Goal: Task Accomplishment & Management: Use online tool/utility

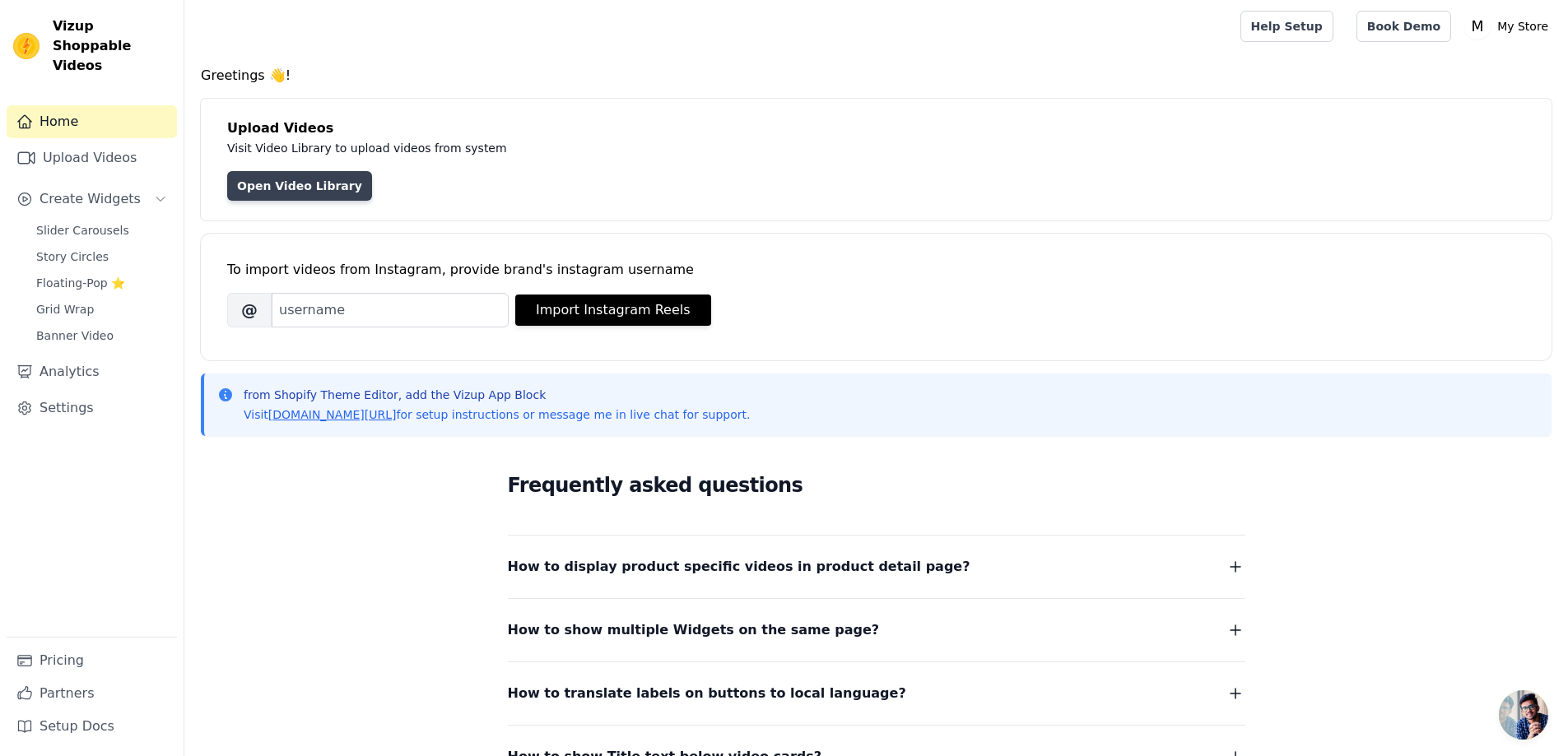
click at [259, 190] on link "Open Video Library" at bounding box center [299, 185] width 144 height 29
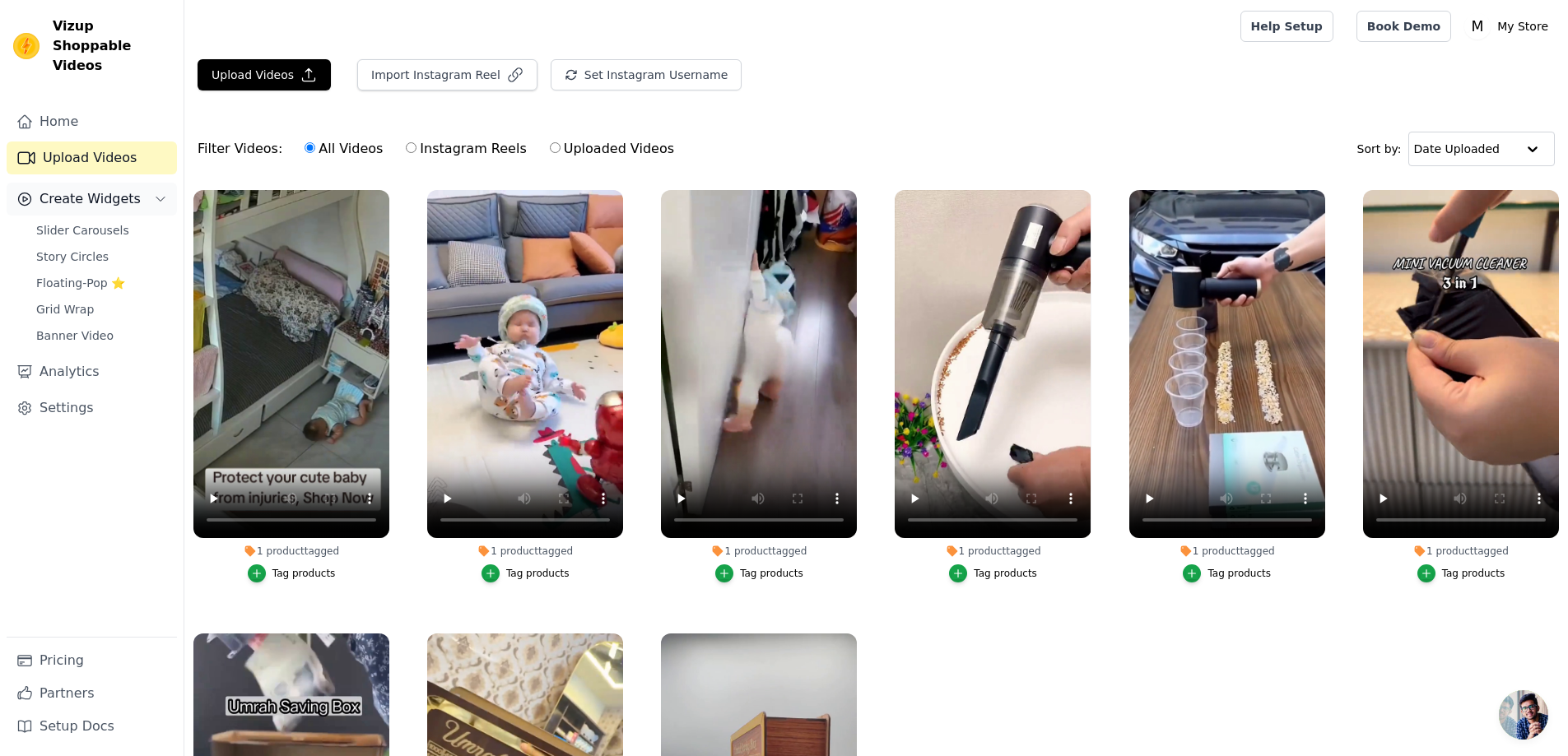
click at [73, 190] on span "Create Widgets" at bounding box center [90, 199] width 101 height 19
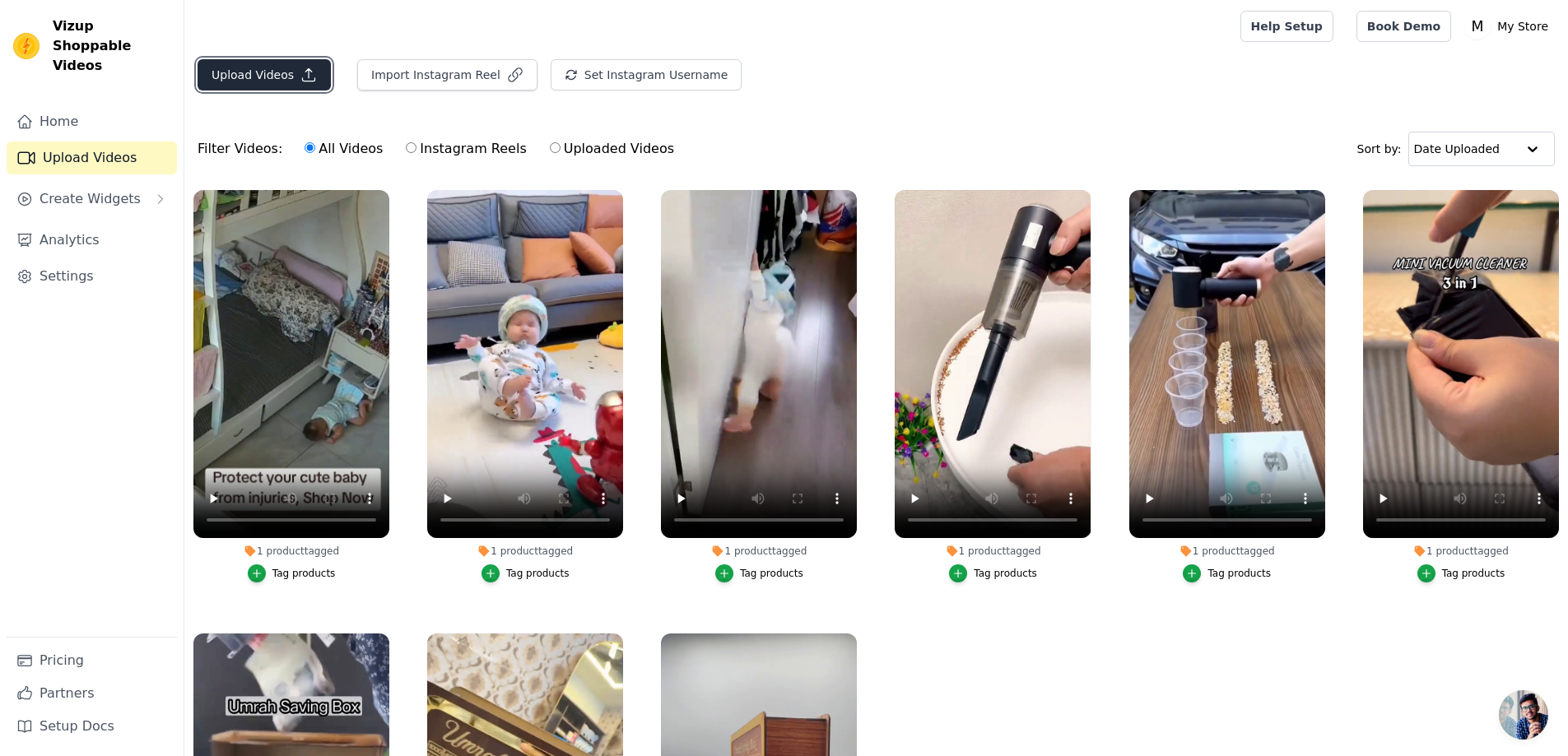
click at [246, 80] on button "Upload Videos" at bounding box center [264, 74] width 133 height 31
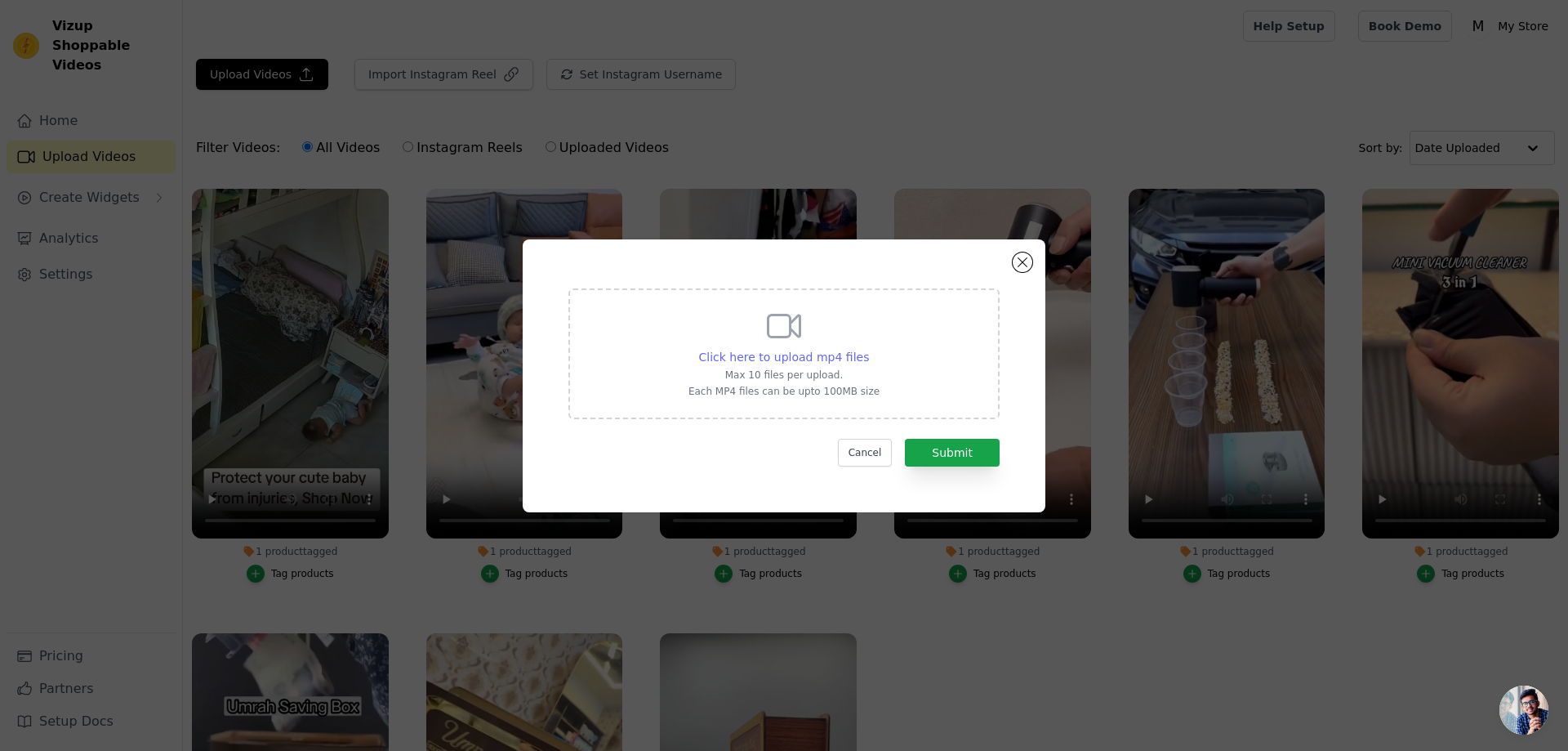
click at [809, 355] on span "Click here to upload mp4 files" at bounding box center [785, 357] width 171 height 13
click at [868, 349] on input "Click here to upload mp4 files Max 10 files per upload. Each MP4 files can be u…" at bounding box center [868, 348] width 1 height 1
click at [1022, 263] on button "Close modal" at bounding box center [1022, 262] width 19 height 19
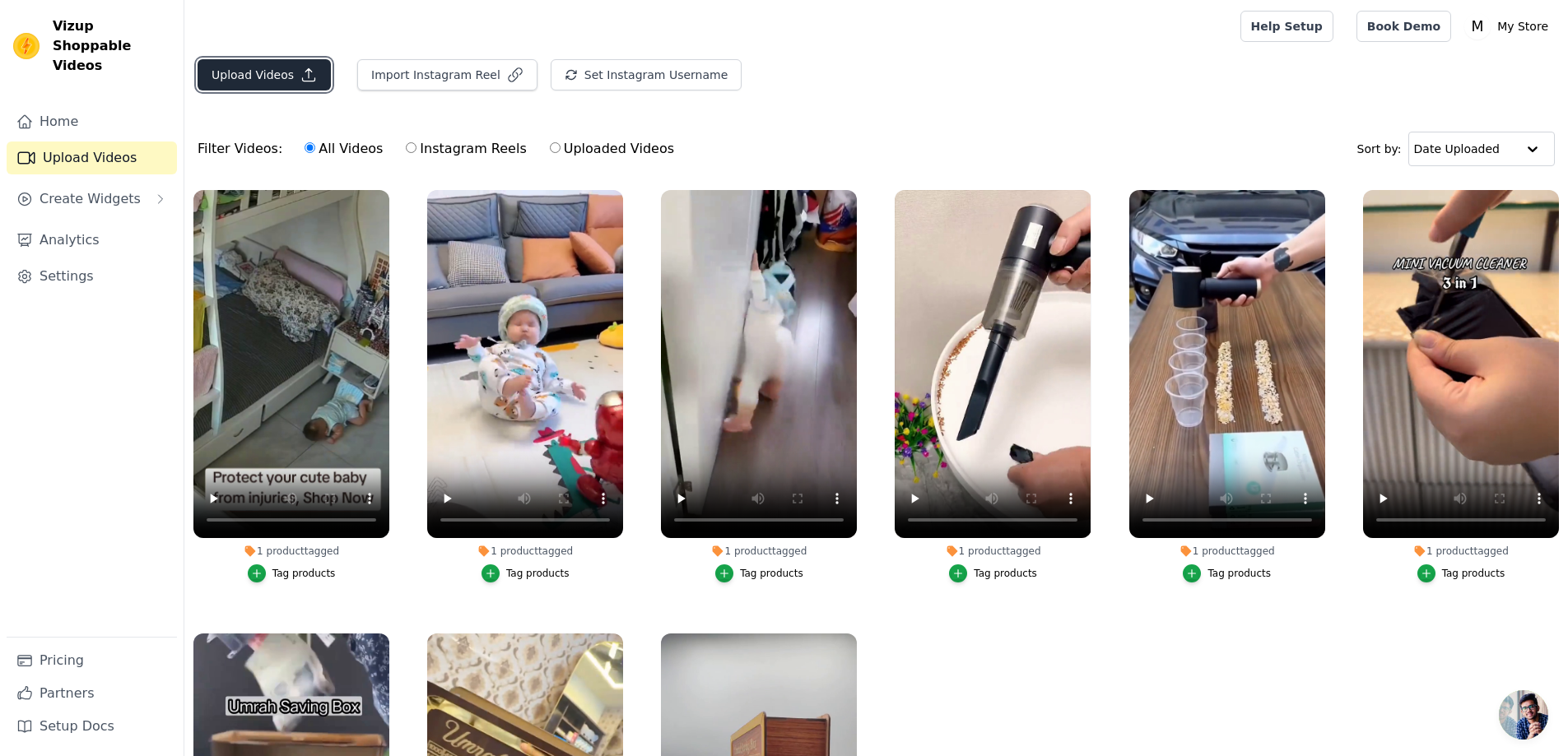
click at [269, 72] on button "Upload Videos" at bounding box center [264, 74] width 133 height 31
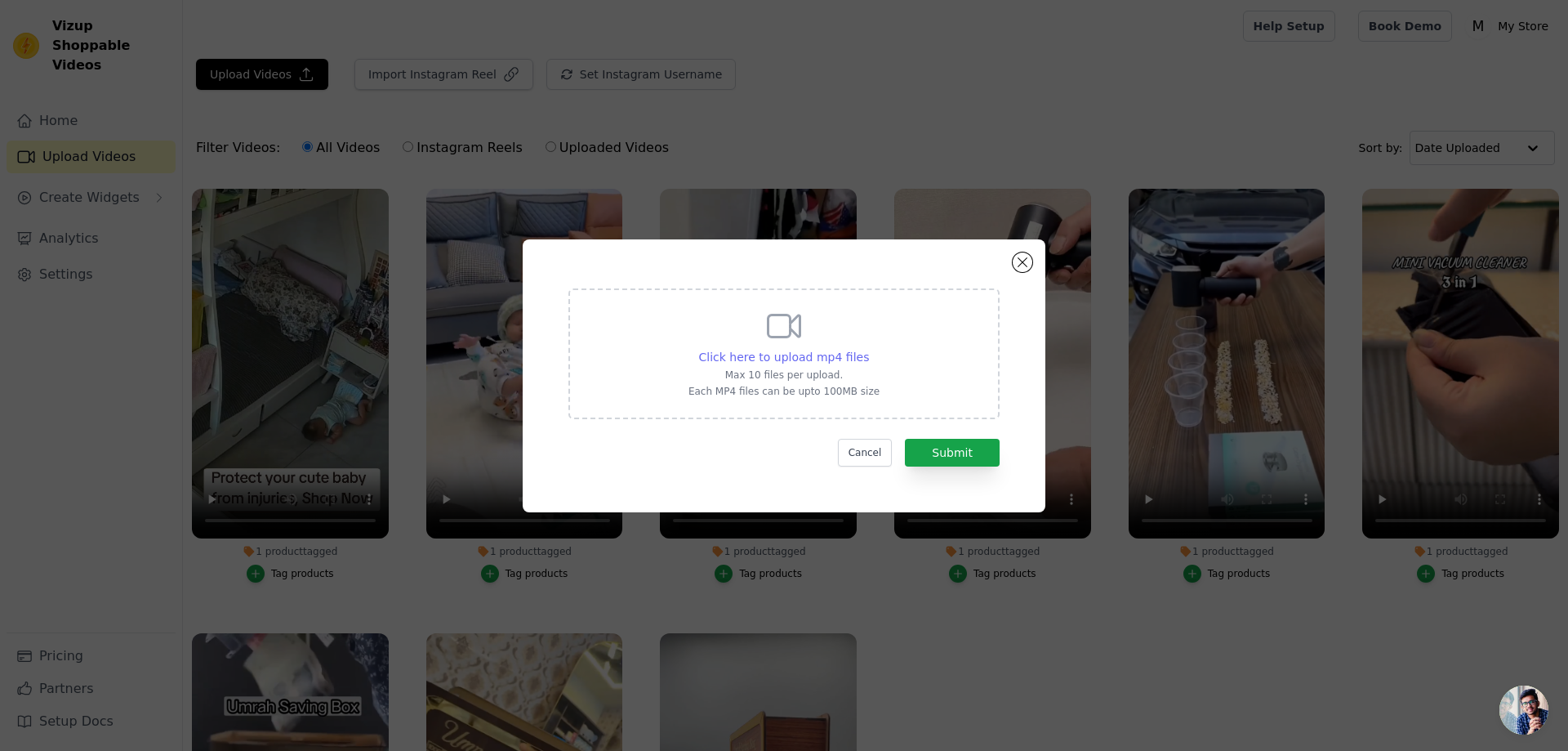
click at [826, 354] on span "Click here to upload mp4 files" at bounding box center [785, 357] width 171 height 13
click at [868, 349] on input "Click here to upload mp4 files Max 10 files per upload. Each MP4 files can be u…" at bounding box center [868, 348] width 1 height 1
type input "C:\fakepath\download (15).mp4"
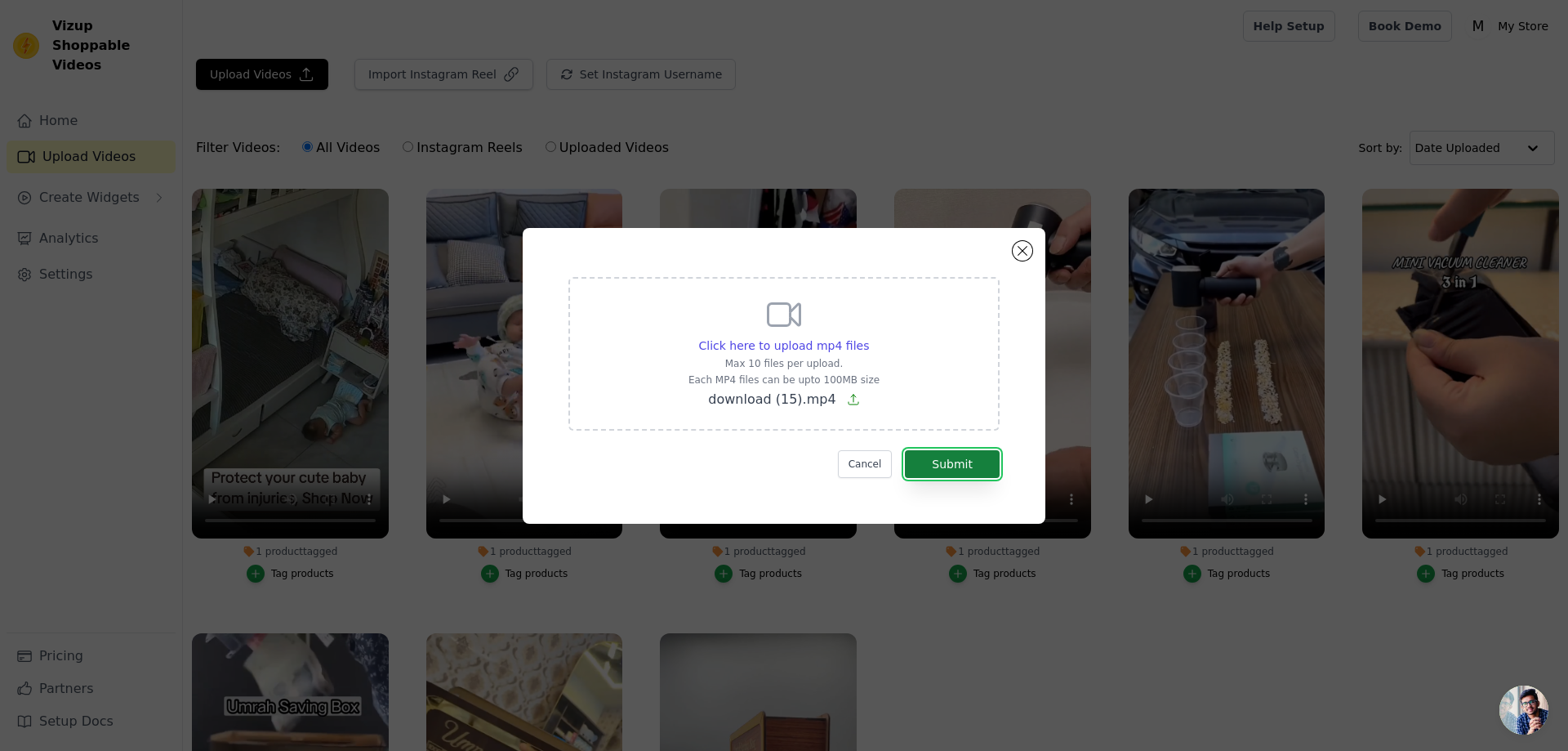
click at [944, 465] on button "Submit" at bounding box center [953, 465] width 95 height 28
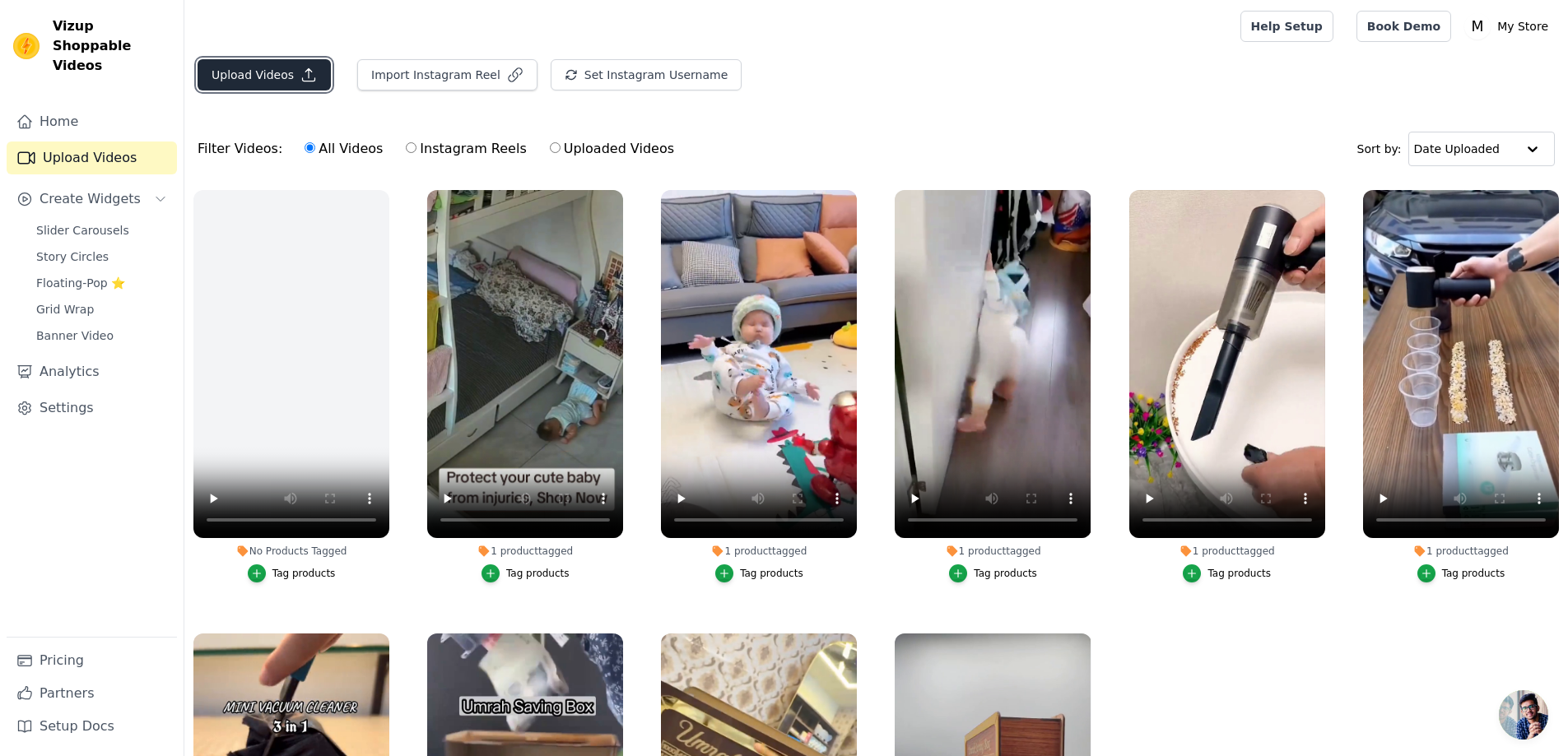
click at [287, 68] on button "Upload Videos" at bounding box center [264, 74] width 133 height 31
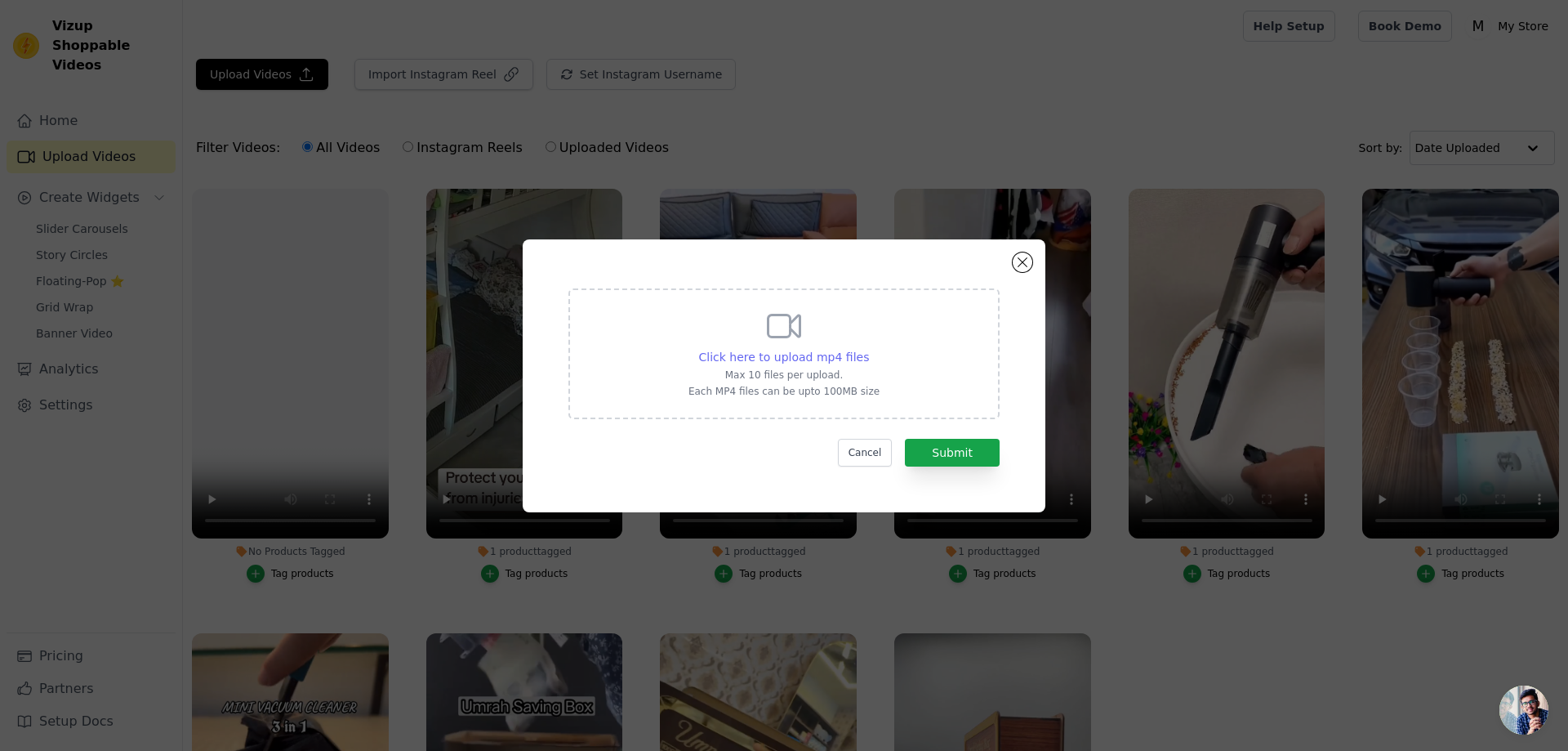
click at [818, 353] on span "Click here to upload mp4 files" at bounding box center [785, 357] width 171 height 13
click at [868, 349] on input "Click here to upload mp4 files Max 10 files per upload. Each MP4 files can be u…" at bounding box center [868, 348] width 1 height 1
type input "C:\fakepath\download (14).mp4"
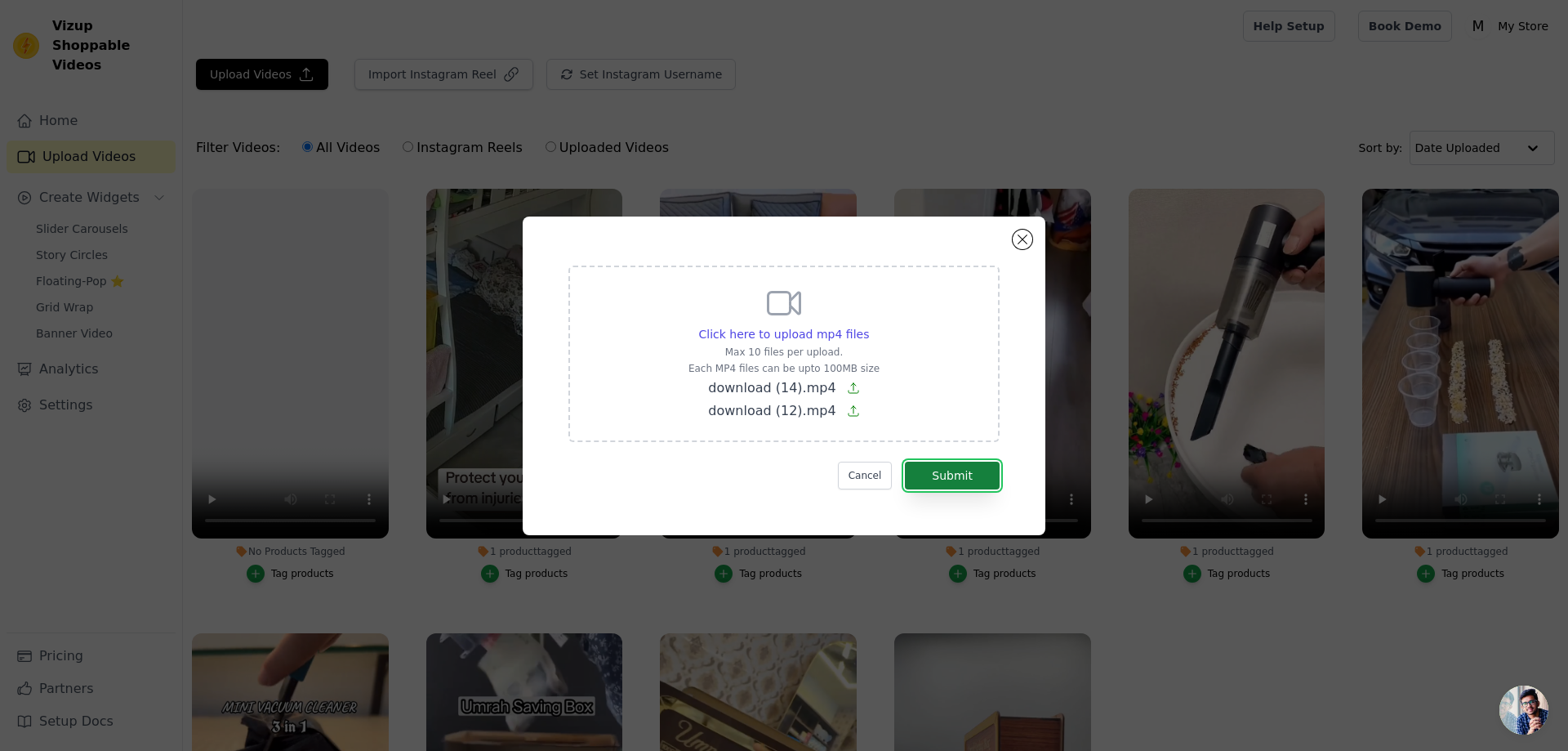
click at [952, 477] on button "Submit" at bounding box center [953, 476] width 95 height 28
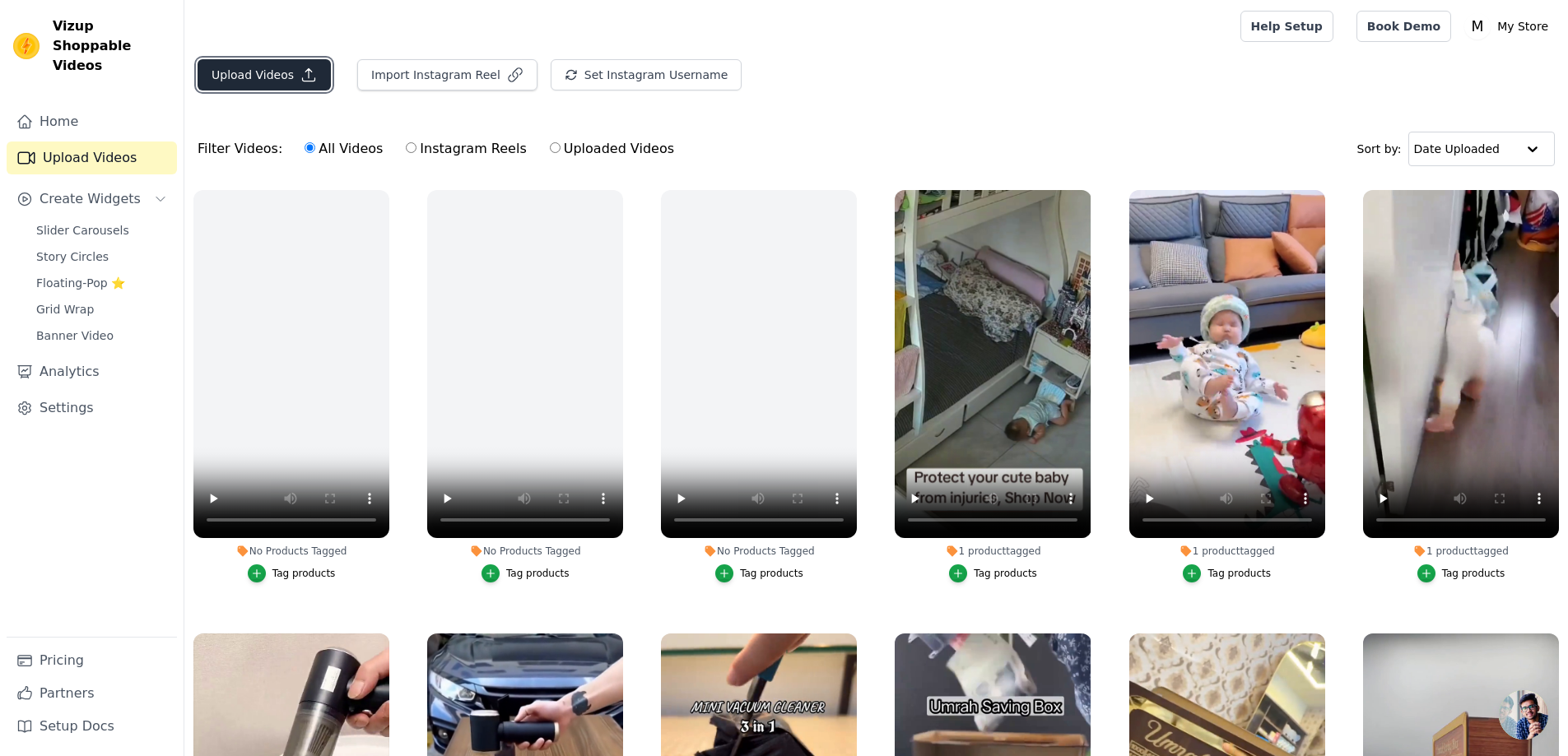
click at [286, 75] on button "Upload Videos" at bounding box center [264, 74] width 133 height 31
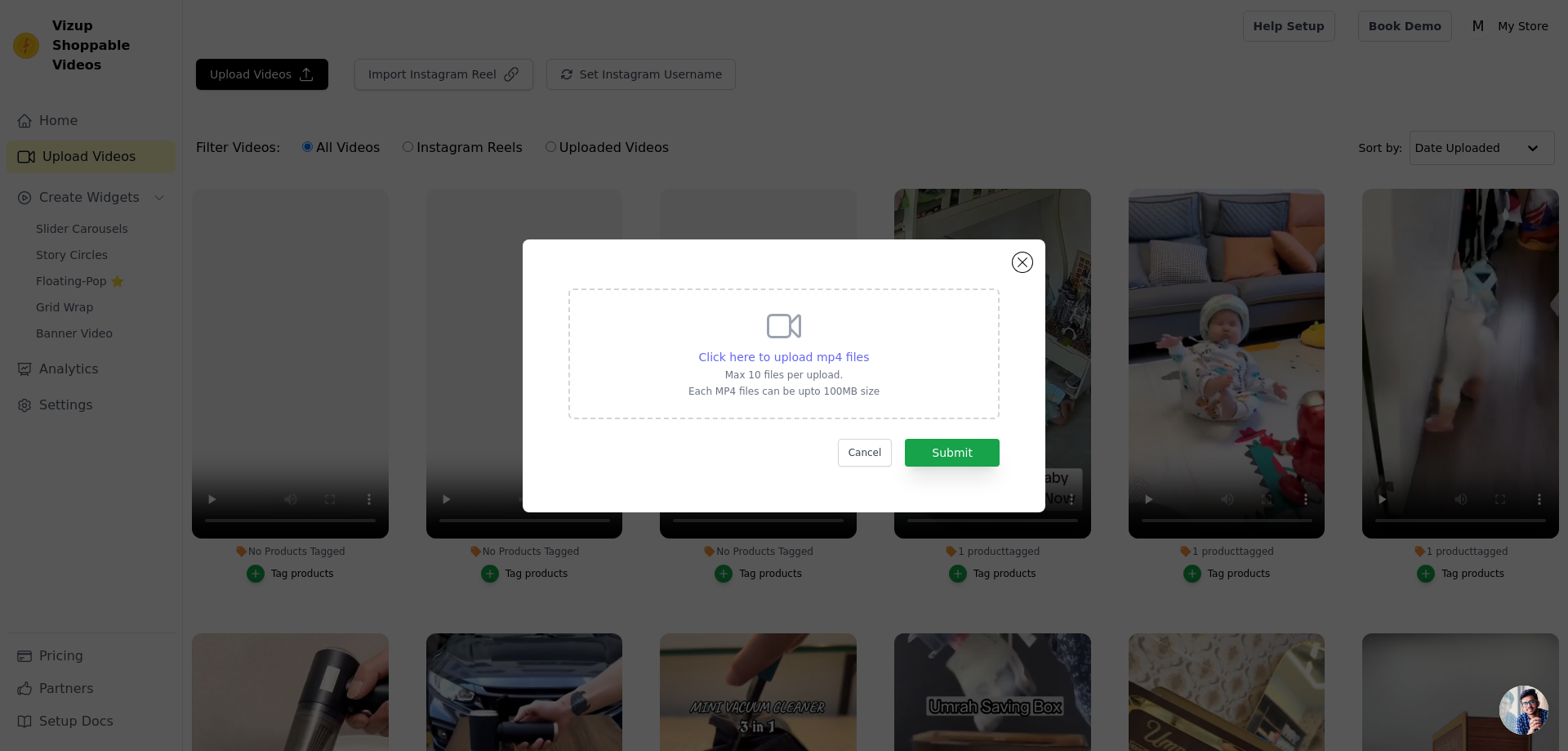
click at [844, 352] on span "Click here to upload mp4 files" at bounding box center [785, 357] width 171 height 13
click at [868, 349] on input "Click here to upload mp4 files Max 10 files per upload. Each MP4 files can be u…" at bounding box center [868, 348] width 1 height 1
type input "C:\fakepath\download (16).mp4"
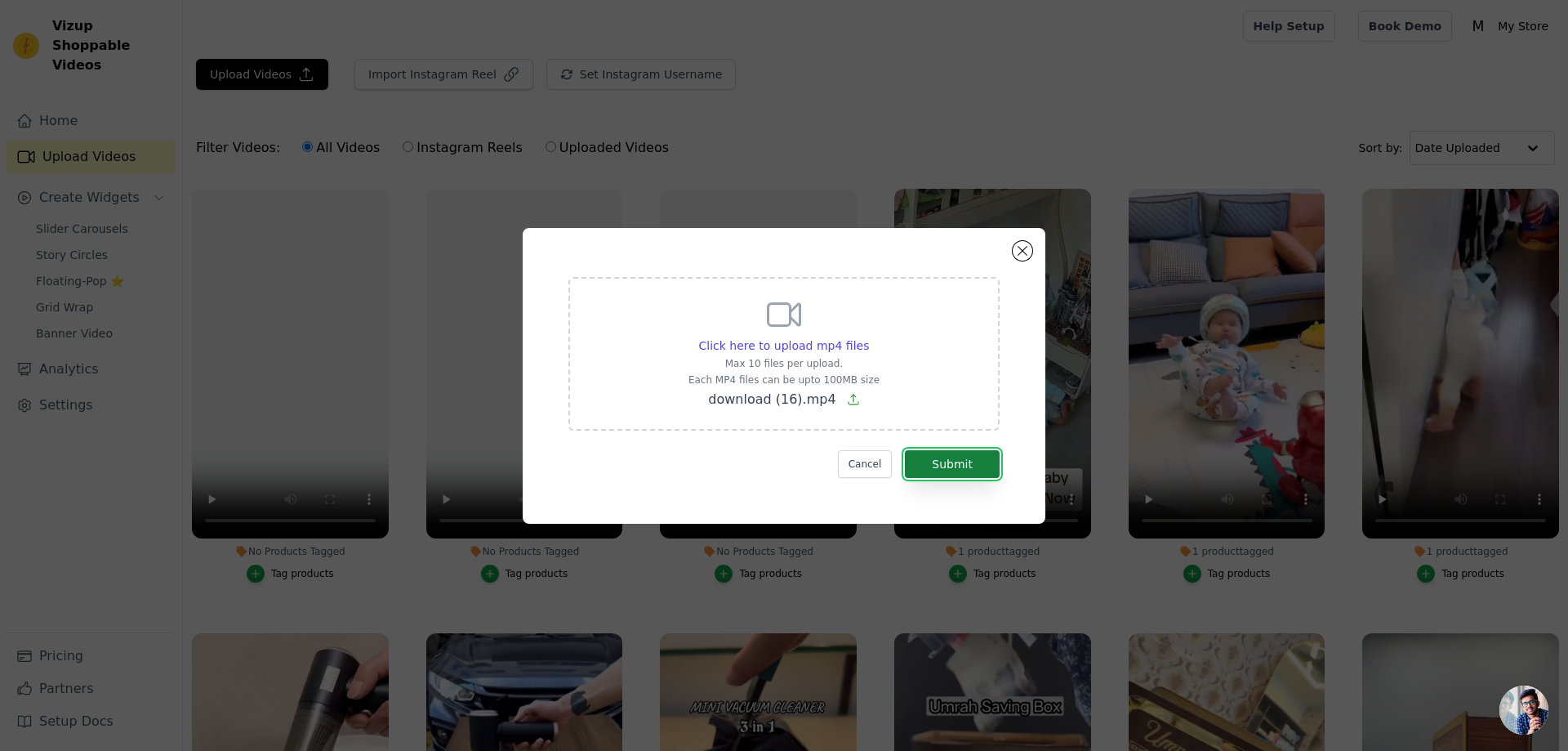
click at [948, 453] on button "Submit" at bounding box center [953, 465] width 95 height 28
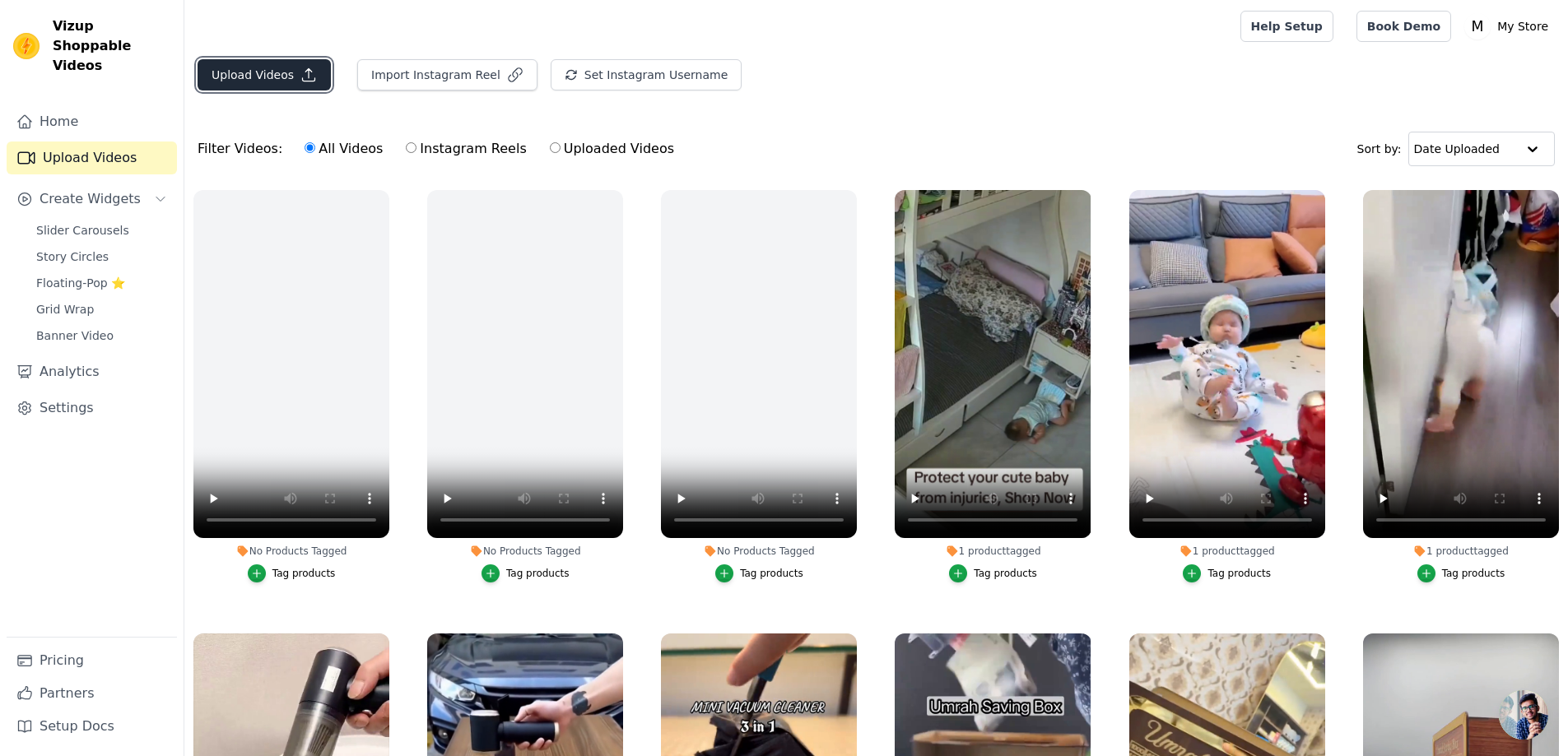
click at [293, 76] on button "Upload Videos" at bounding box center [264, 74] width 133 height 31
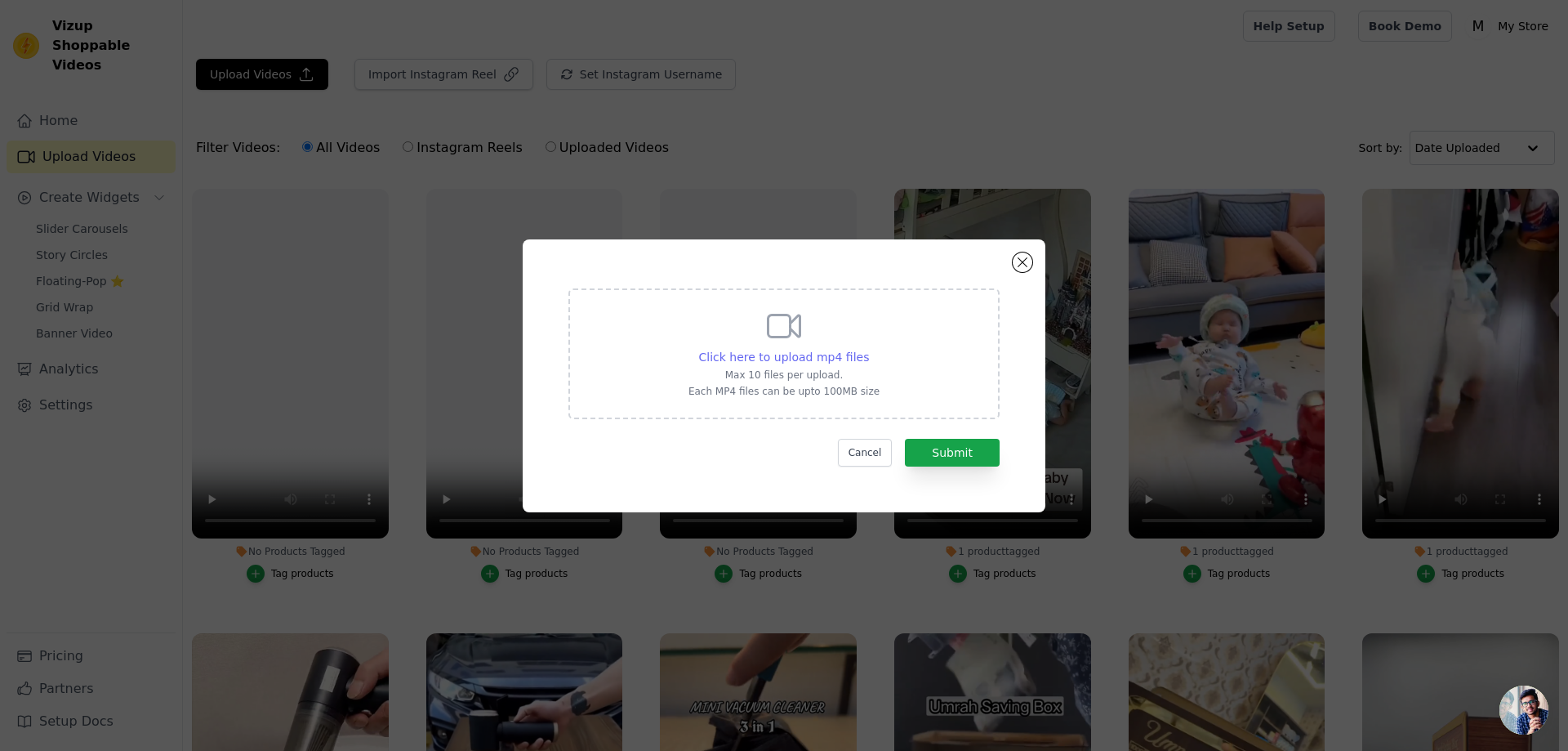
click at [818, 359] on span "Click here to upload mp4 files" at bounding box center [785, 357] width 171 height 13
click at [868, 349] on input "Click here to upload mp4 files Max 10 files per upload. Each MP4 files can be u…" at bounding box center [868, 348] width 1 height 1
type input "C:\fakepath\download (16).mp4"
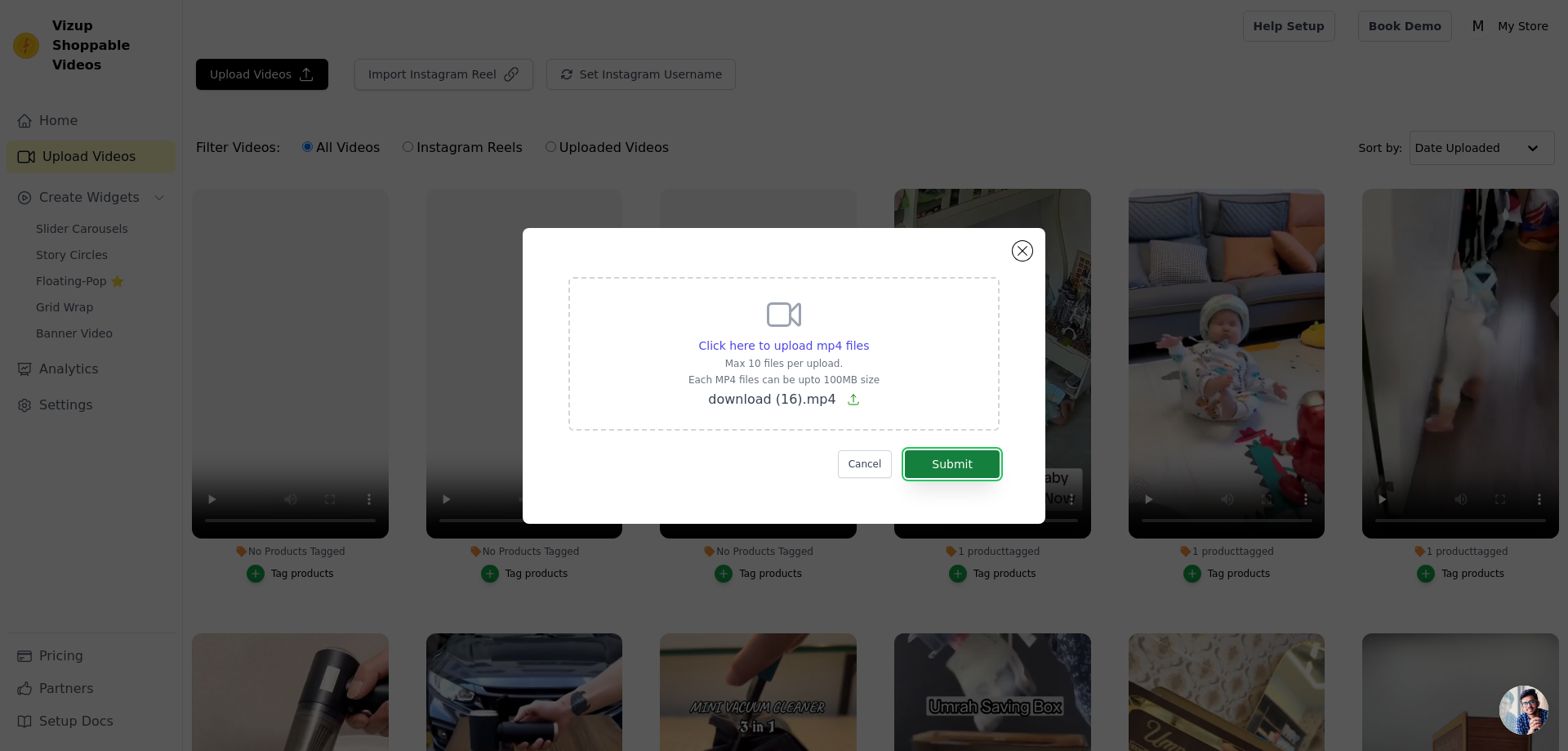
click at [963, 466] on button "Submit" at bounding box center [953, 465] width 95 height 28
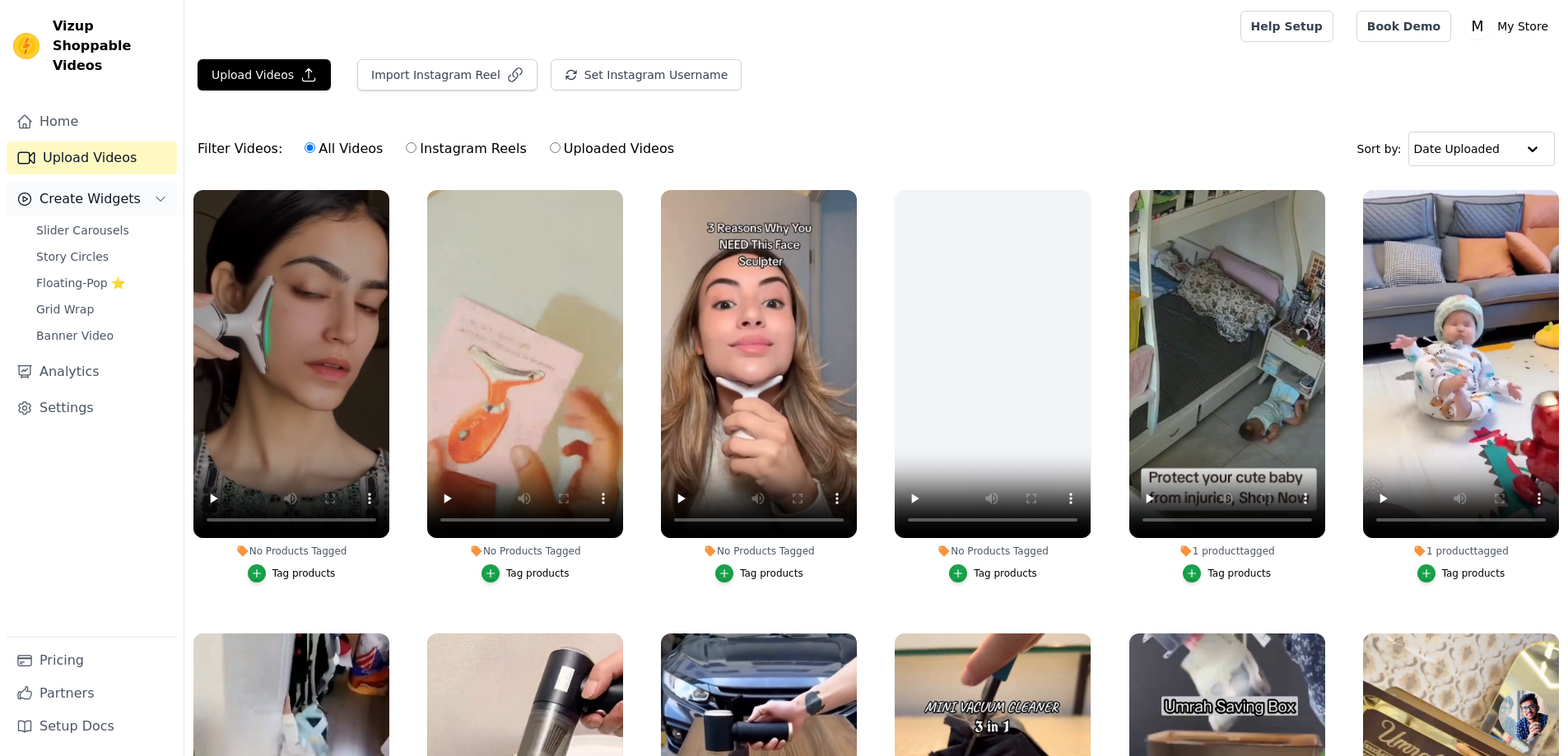
click at [89, 190] on span "Create Widgets" at bounding box center [90, 199] width 101 height 19
click at [150, 185] on button "Create Widgets" at bounding box center [91, 199] width 170 height 33
click at [118, 220] on link "Slider Carousels" at bounding box center [102, 230] width 151 height 23
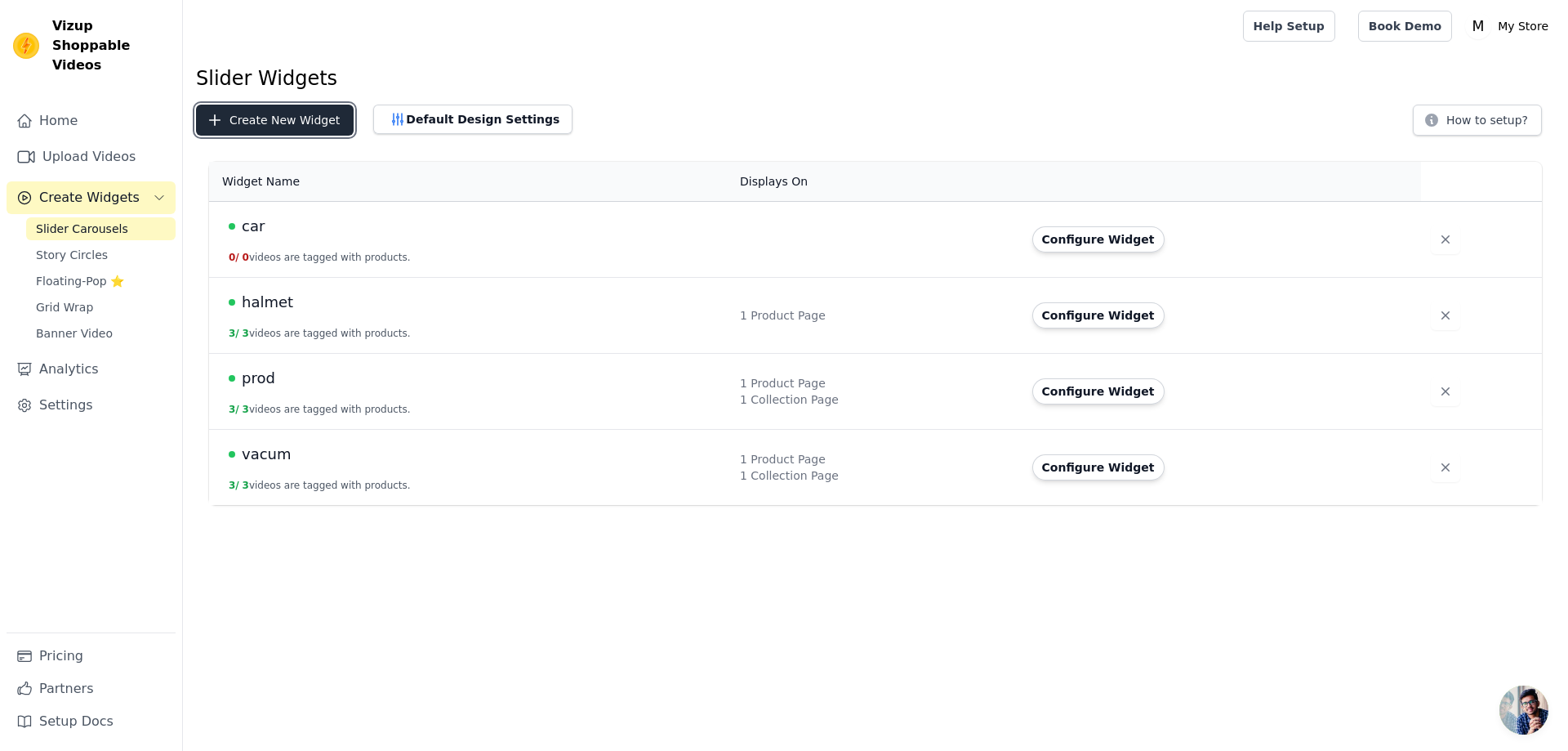
click at [260, 124] on button "Create New Widget" at bounding box center [275, 120] width 158 height 31
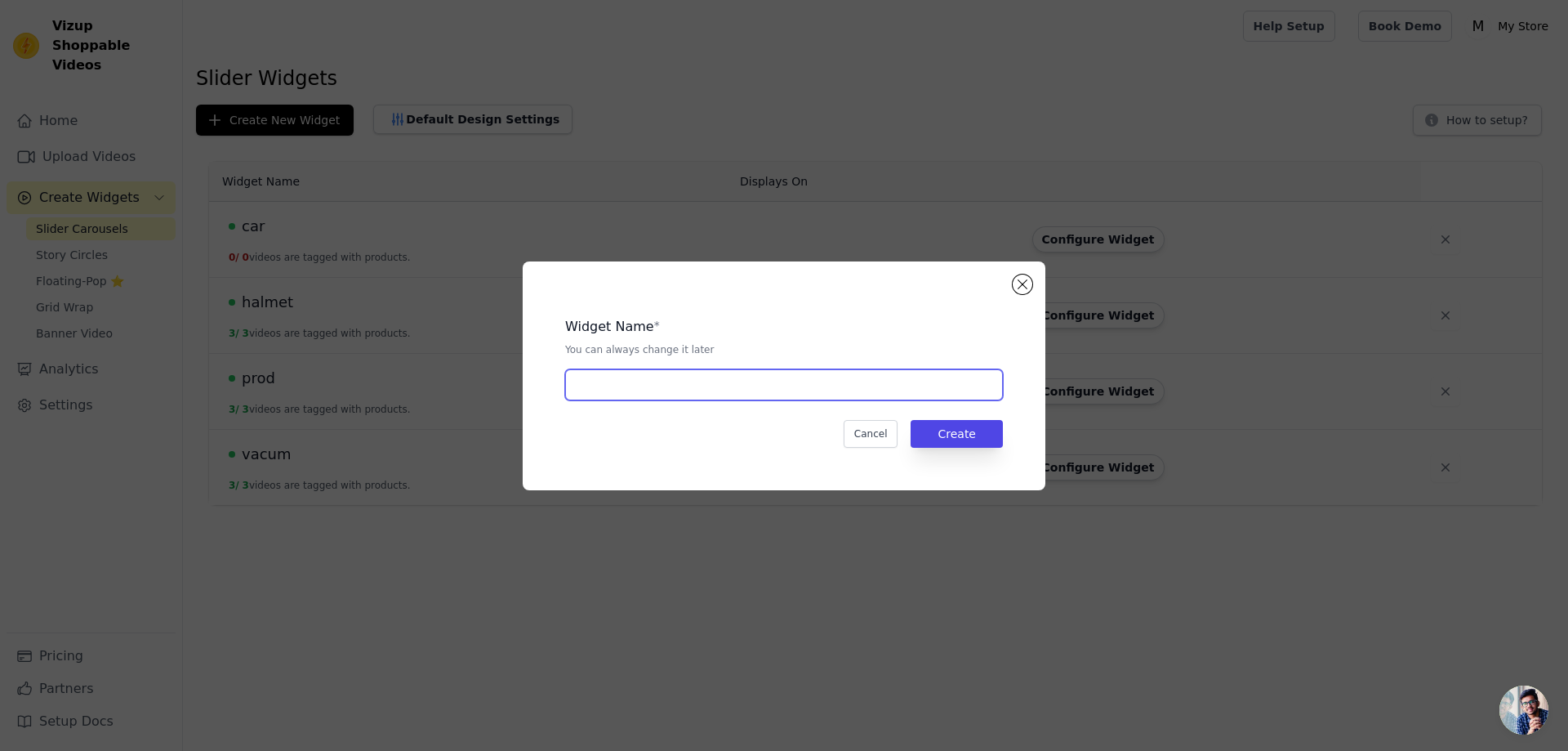
click at [728, 386] on input "text" at bounding box center [784, 385] width 438 height 31
click at [662, 378] on input "text" at bounding box center [784, 385] width 438 height 31
type input "chin"
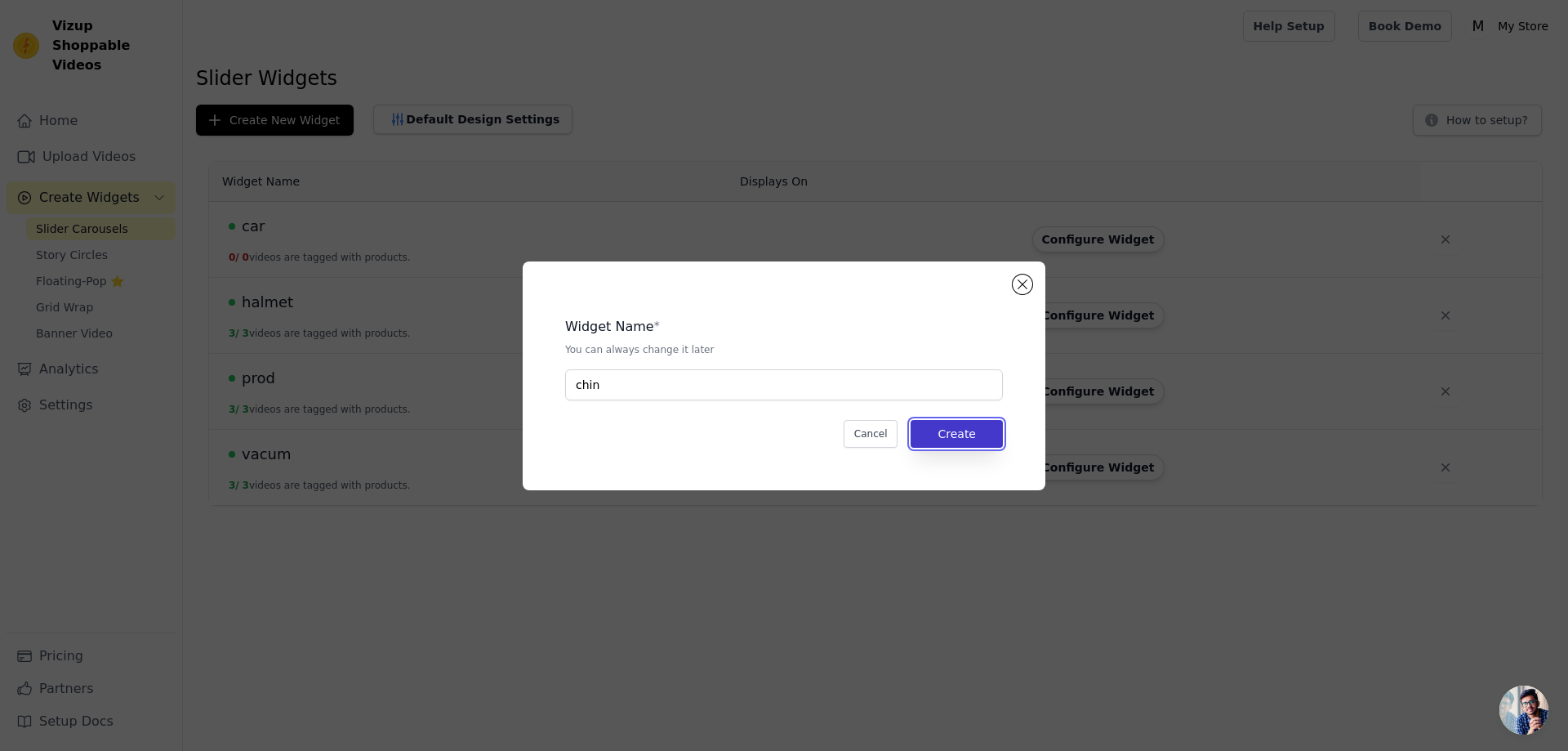
click at [964, 428] on button "Create" at bounding box center [956, 434] width 92 height 28
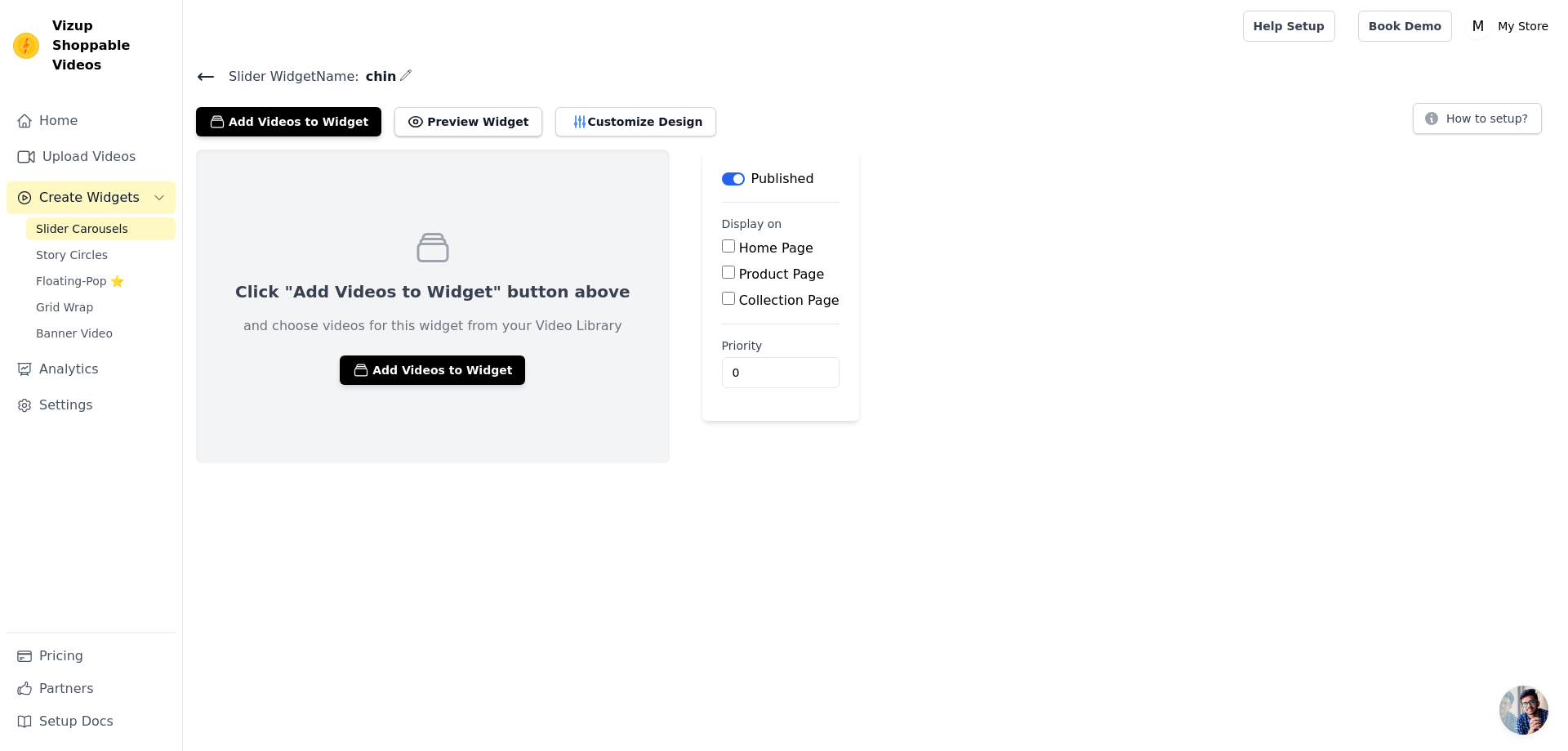
click at [414, 384] on div "Click "Add Videos to Widget" button above and choose videos for this widget fro…" at bounding box center [433, 306] width 473 height 313
click at [420, 375] on button "Add Videos to Widget" at bounding box center [432, 370] width 186 height 29
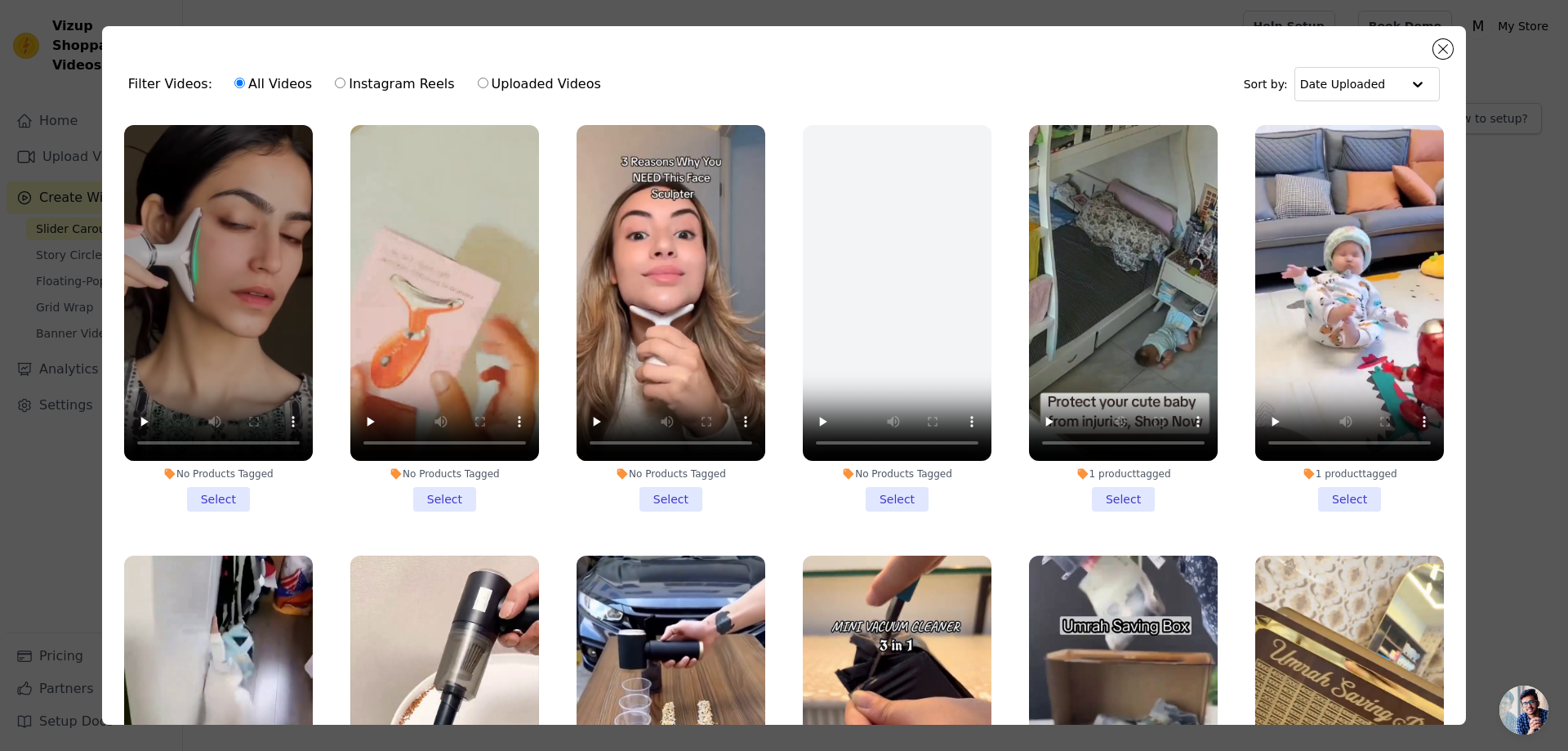
click at [451, 493] on li "No Products Tagged Select" at bounding box center [444, 318] width 188 height 387
click at [0, 0] on input "No Products Tagged Select" at bounding box center [0, 0] width 0 height 0
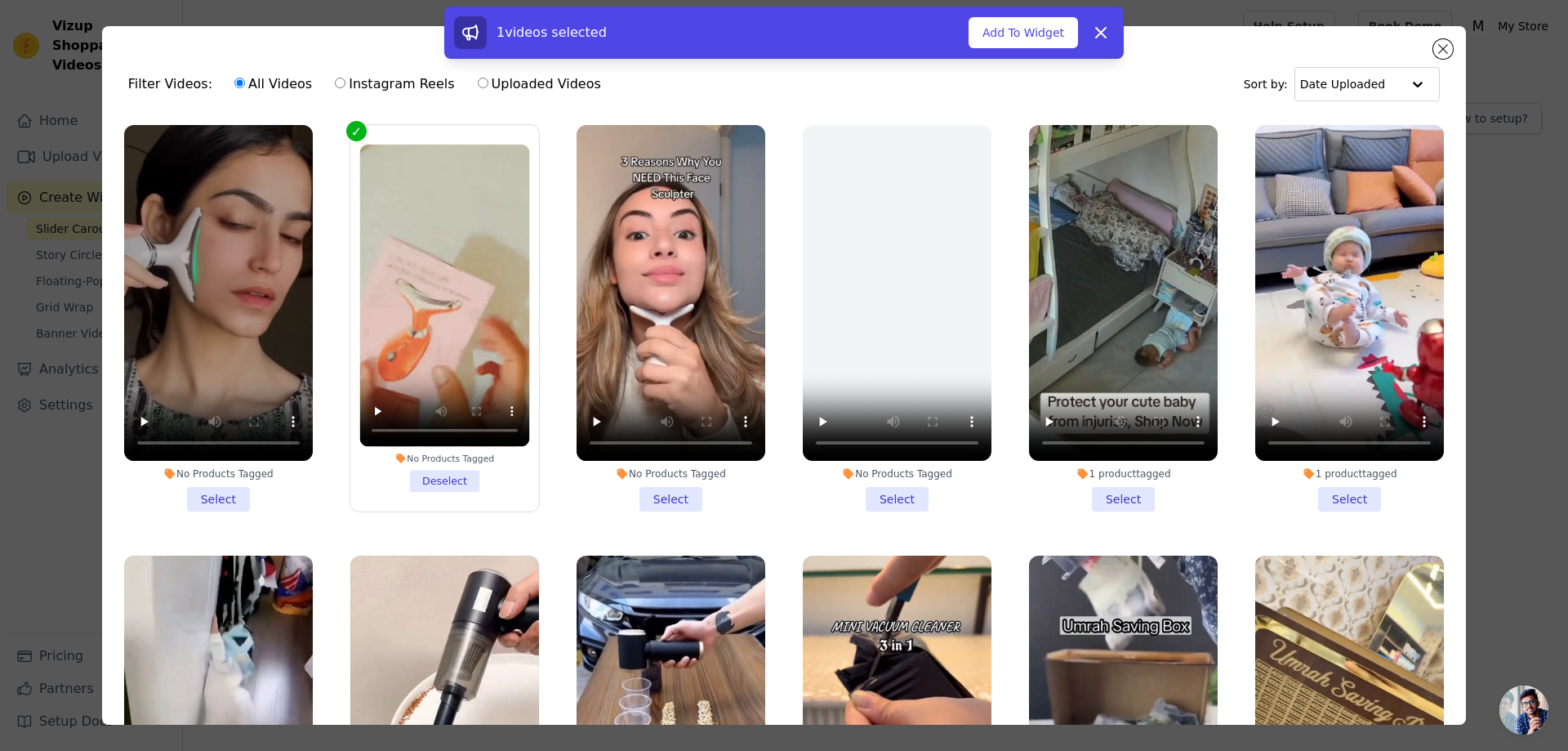
click at [667, 494] on li "No Products Tagged Select" at bounding box center [670, 318] width 188 height 387
click at [0, 0] on input "No Products Tagged Select" at bounding box center [0, 0] width 0 height 0
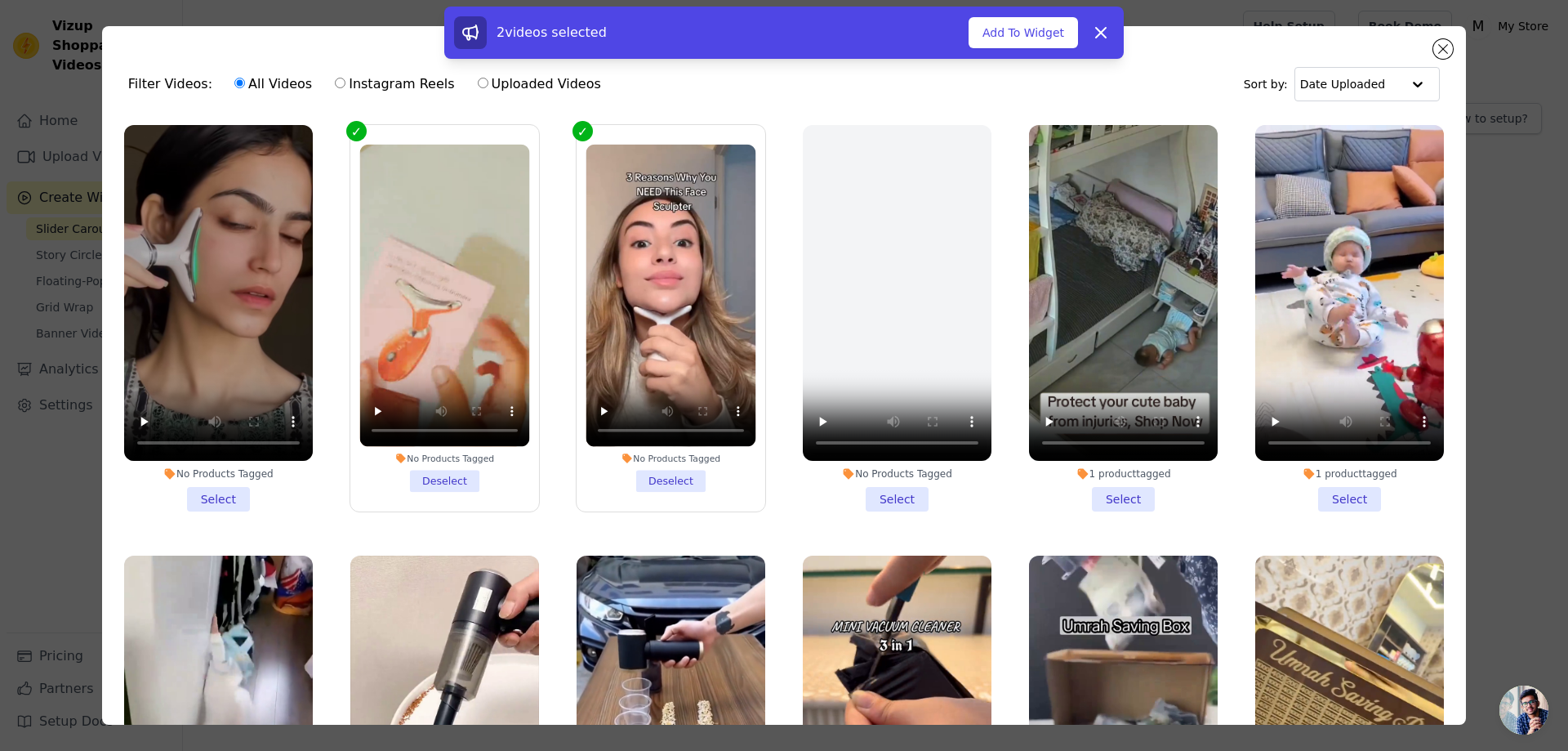
click at [216, 490] on li "No Products Tagged Select" at bounding box center [218, 318] width 188 height 387
click at [0, 0] on input "No Products Tagged Select" at bounding box center [0, 0] width 0 height 0
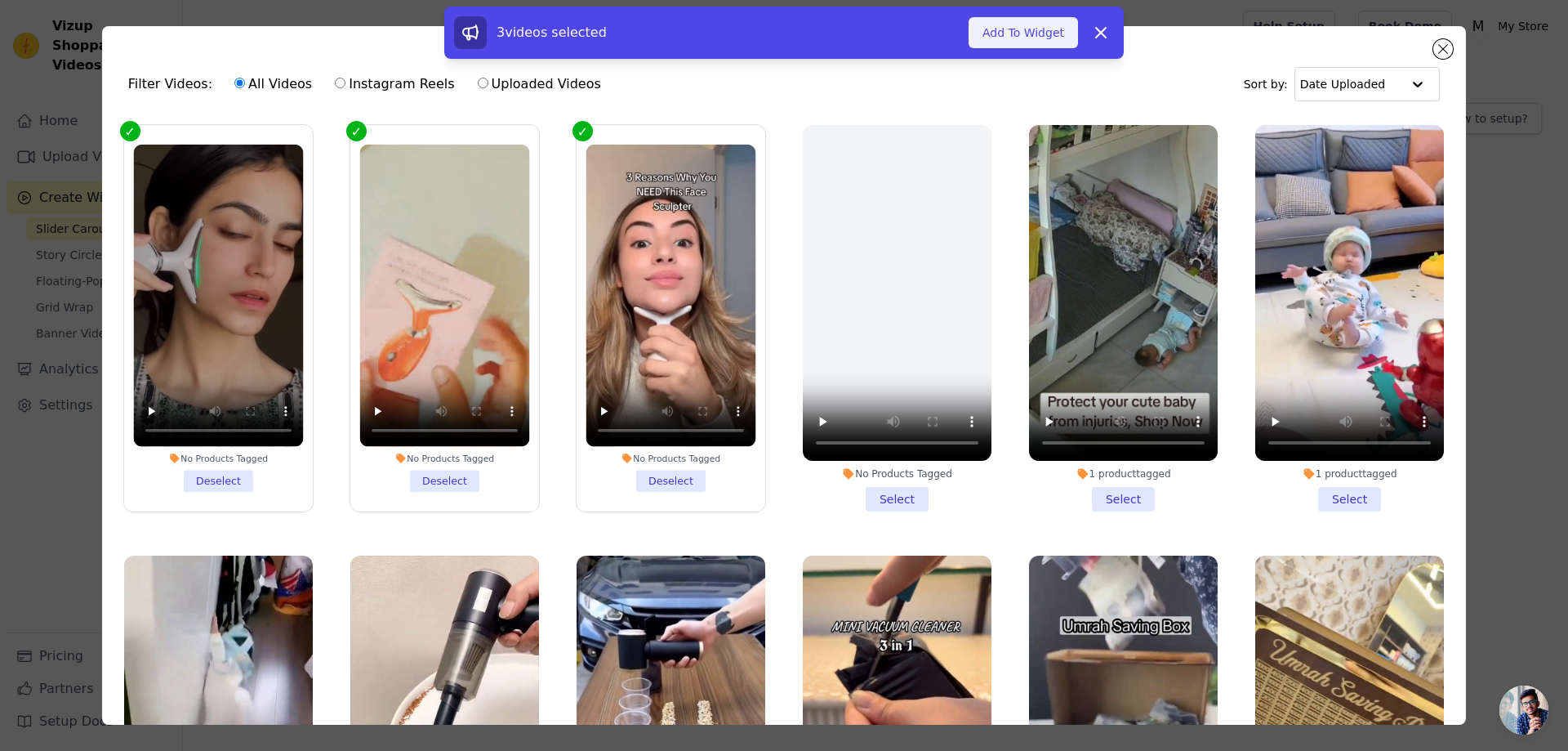
click at [1046, 35] on button "Add To Widget" at bounding box center [1023, 32] width 109 height 31
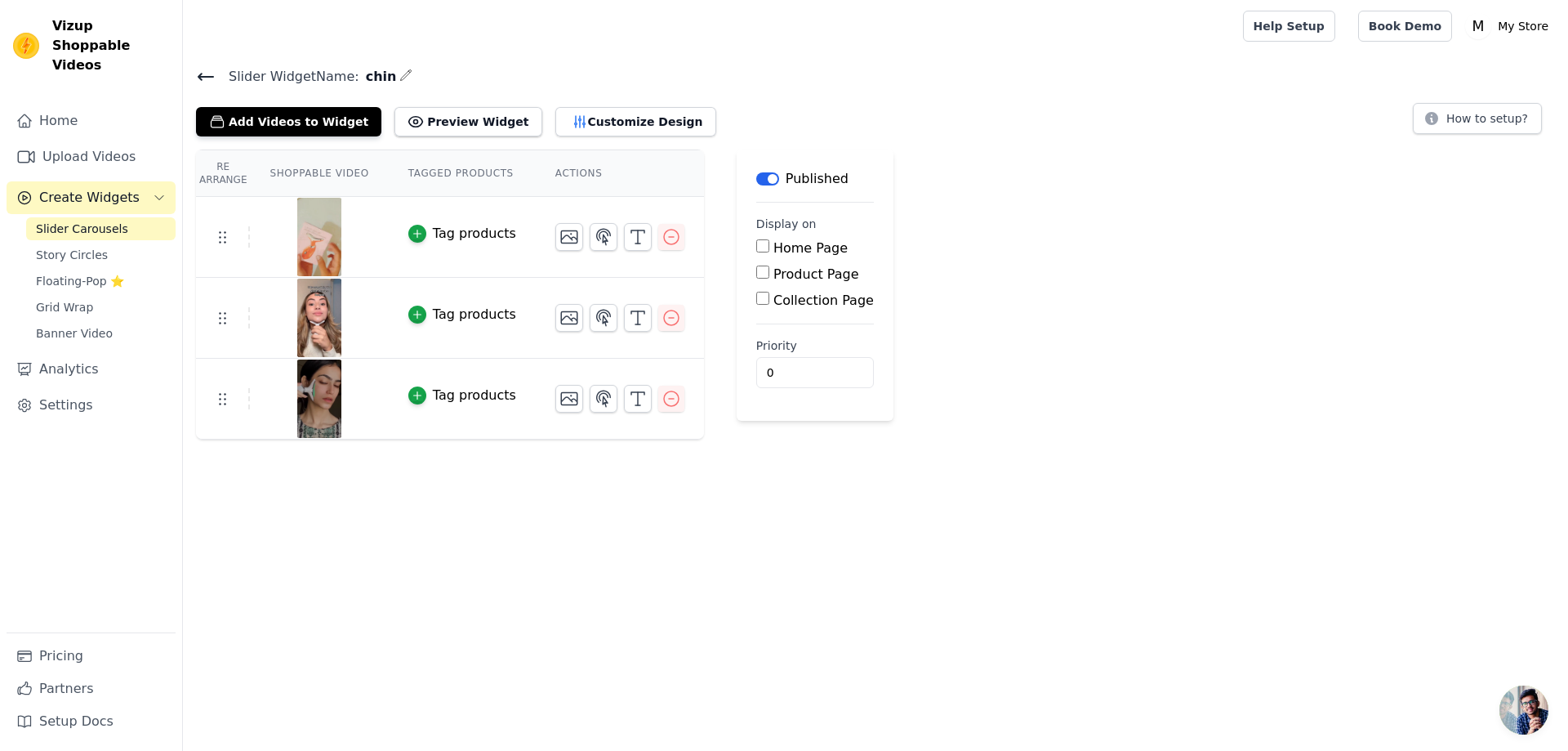
click at [757, 271] on input "Product Page" at bounding box center [763, 272] width 13 height 13
checkbox input "true"
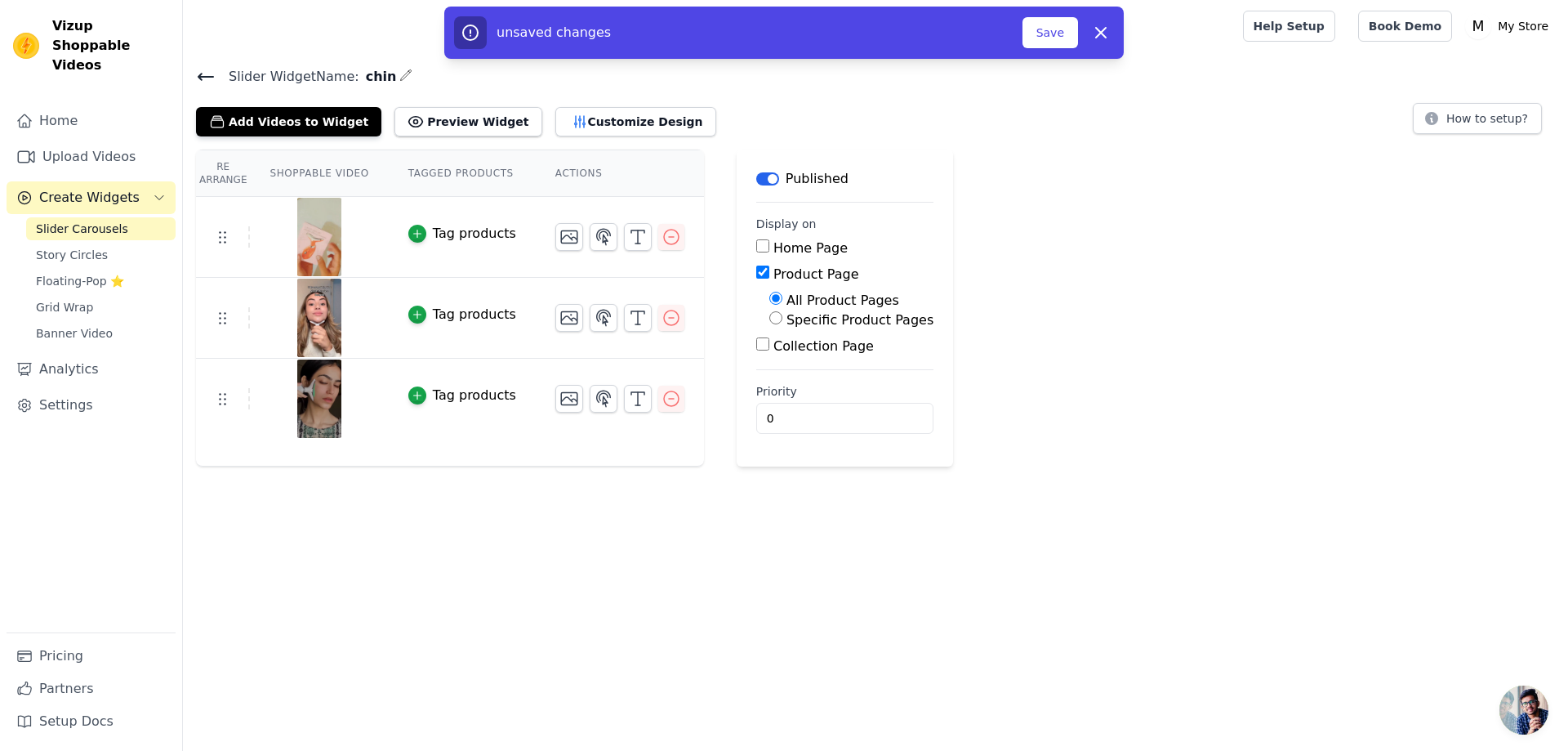
click at [770, 320] on input "Specific Product Pages" at bounding box center [776, 318] width 13 height 13
radio input "true"
click at [793, 355] on button "Select Products" at bounding box center [824, 357] width 109 height 28
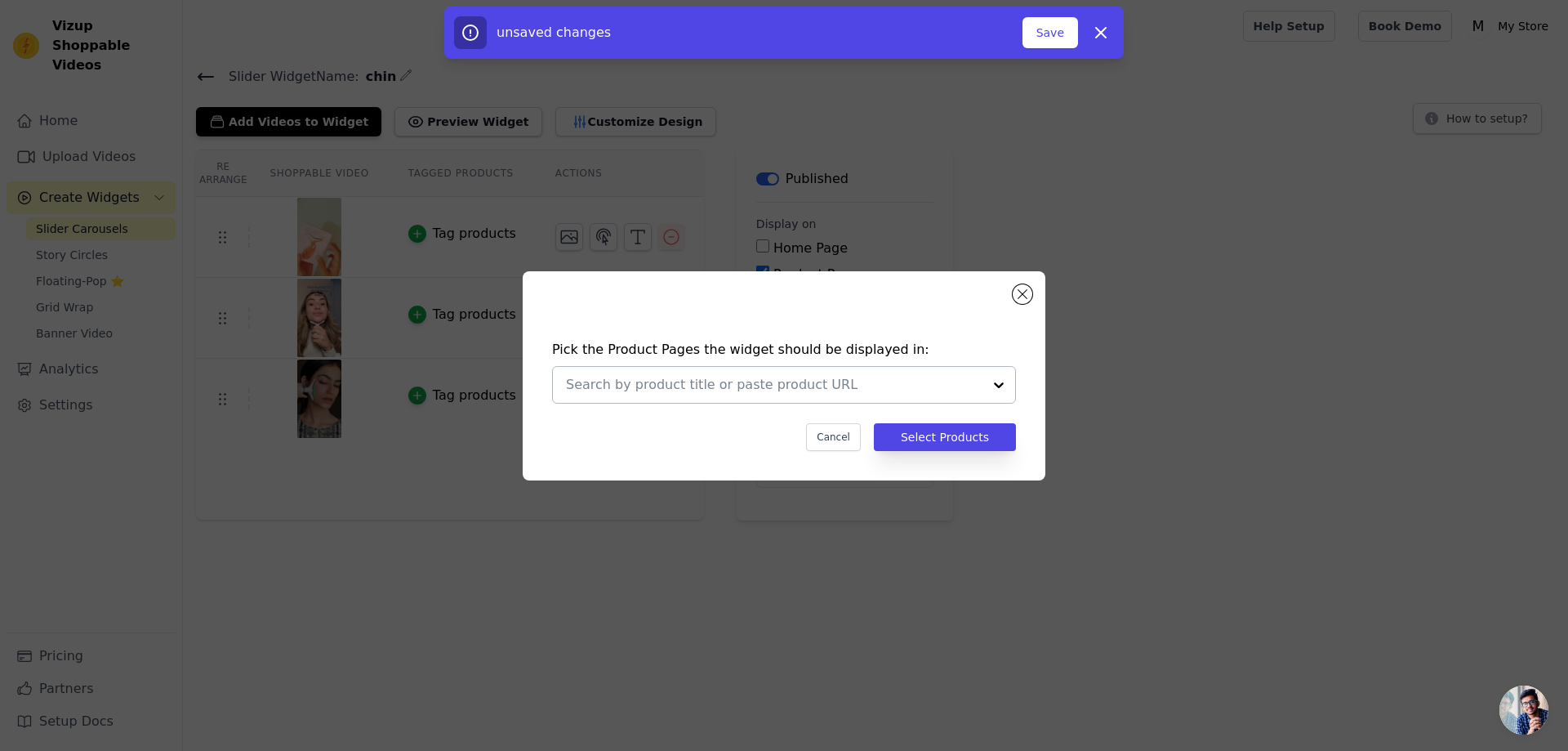
click at [1003, 381] on div at bounding box center [999, 385] width 33 height 36
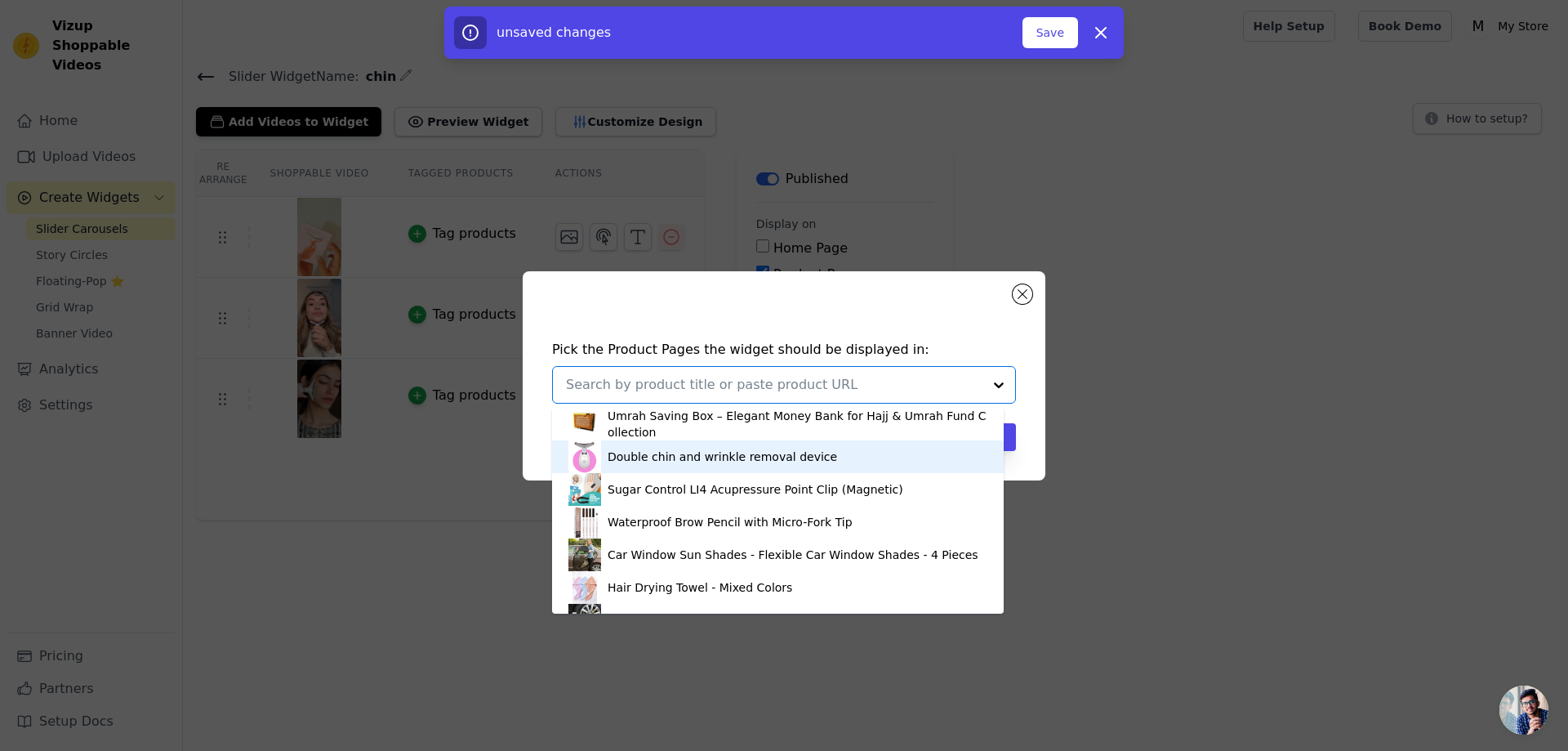
click at [736, 460] on div "Double chin and wrinkle removal device" at bounding box center [722, 457] width 230 height 17
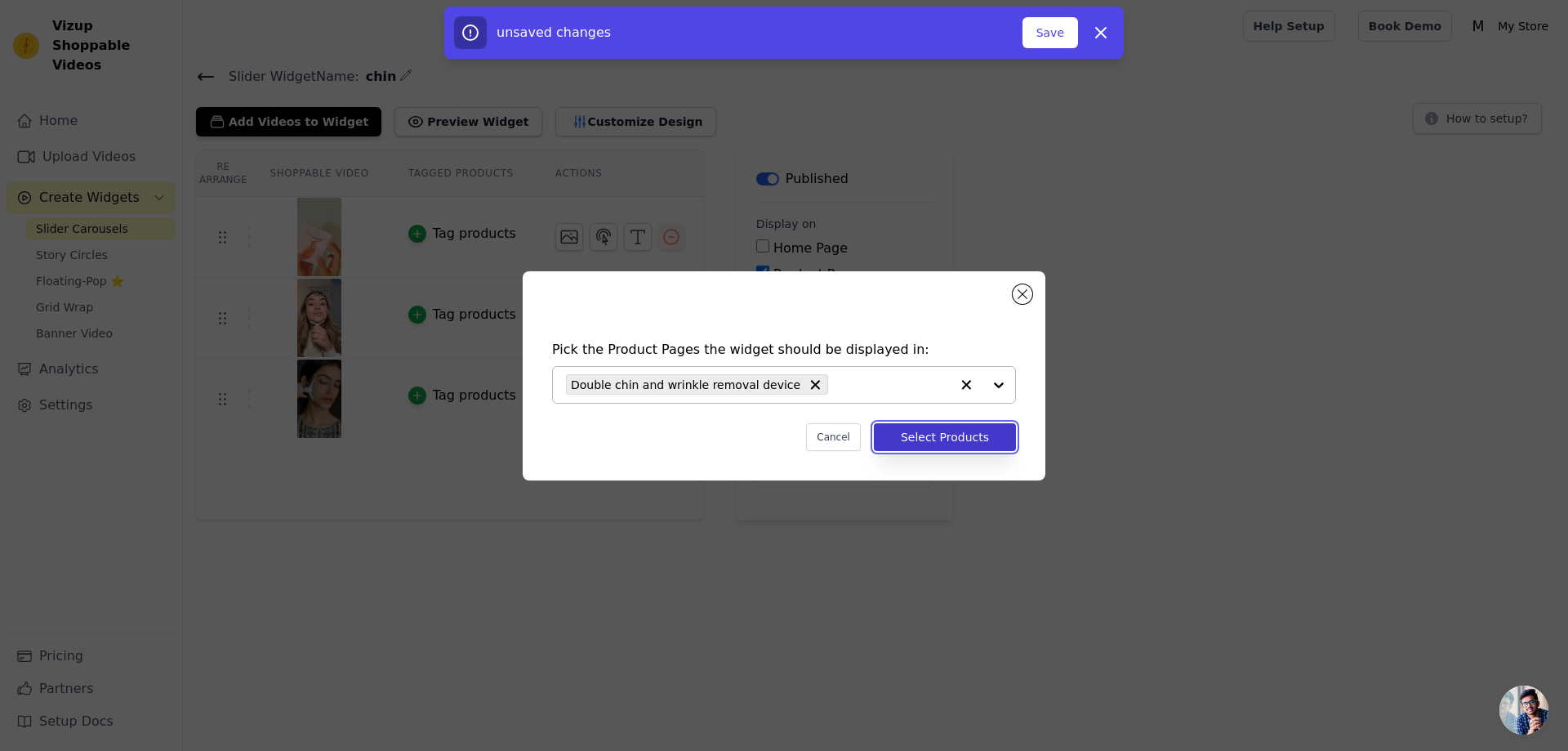
click at [963, 438] on button "Select Products" at bounding box center [945, 438] width 143 height 28
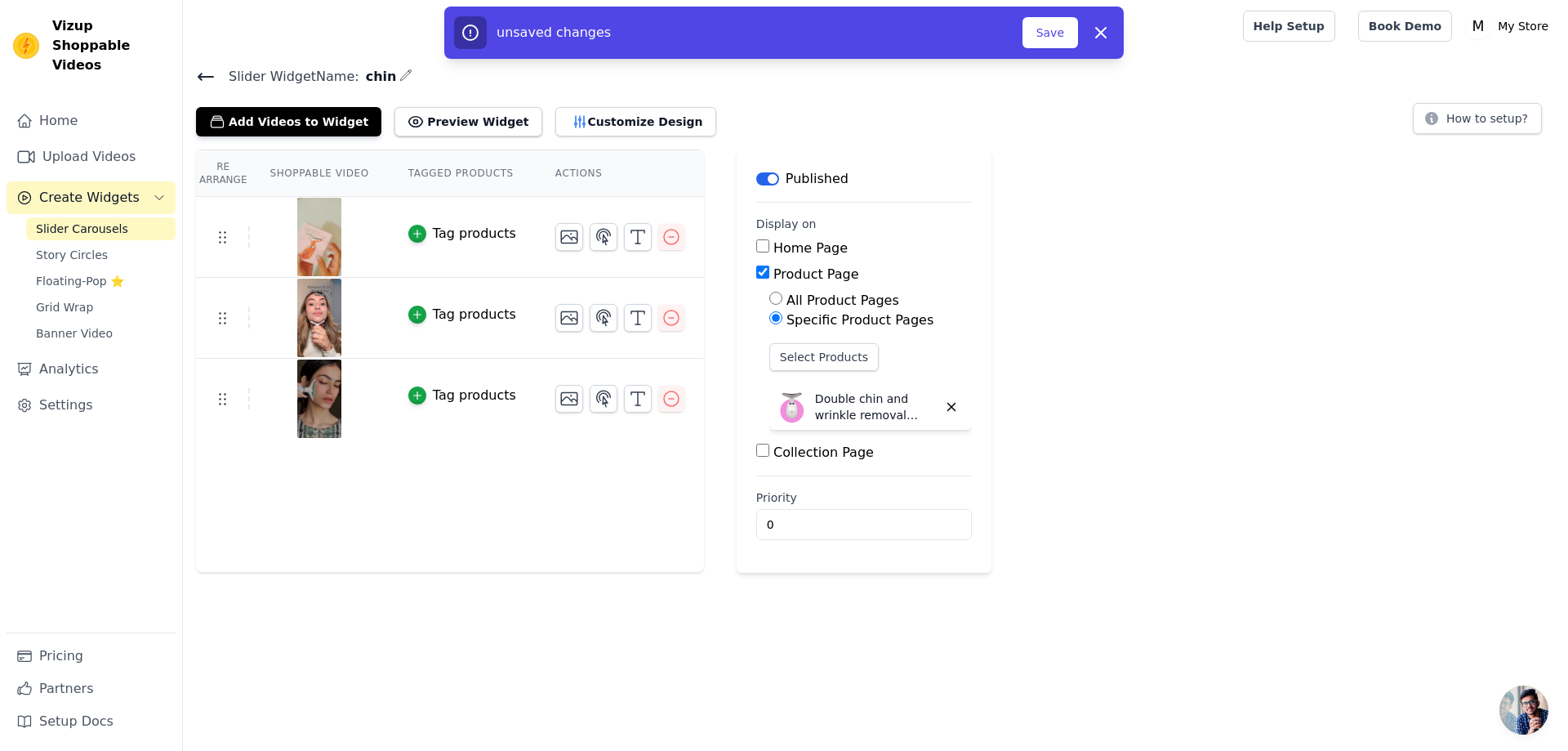
click at [781, 446] on label "Collection Page" at bounding box center [824, 453] width 100 height 16
click at [770, 446] on input "Collection Page" at bounding box center [763, 450] width 13 height 13
checkbox input "true"
click at [825, 495] on label "Specific Collection Pages" at bounding box center [868, 498] width 163 height 16
click at [782, 495] on input "Specific Collection Pages" at bounding box center [776, 496] width 13 height 13
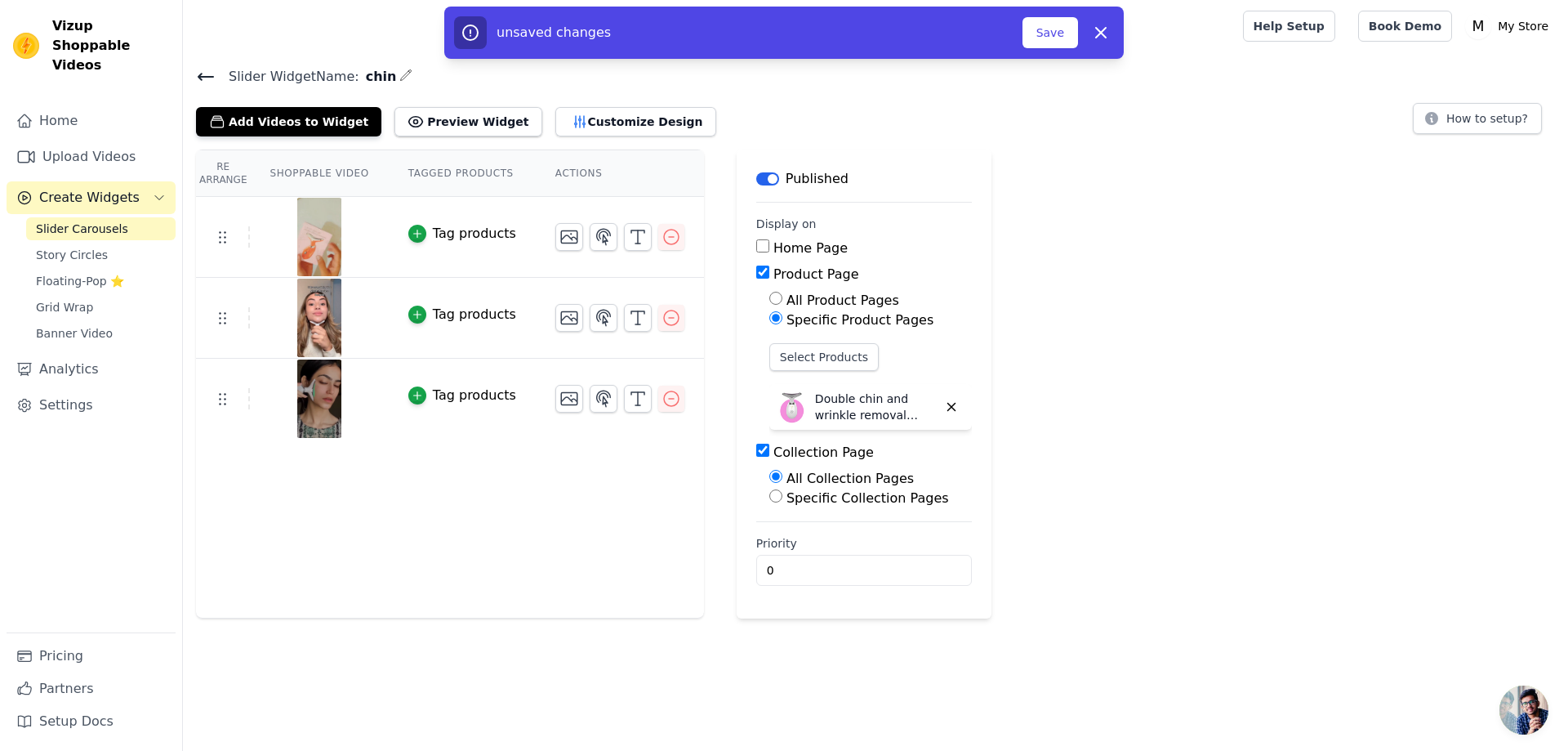
radio input "true"
click at [1059, 28] on button "Save" at bounding box center [1050, 32] width 55 height 31
click at [1055, 35] on button "Save" at bounding box center [1050, 32] width 55 height 31
click at [1055, 36] on button "Save" at bounding box center [1050, 32] width 55 height 31
click at [1058, 38] on button "Save" at bounding box center [1050, 32] width 55 height 31
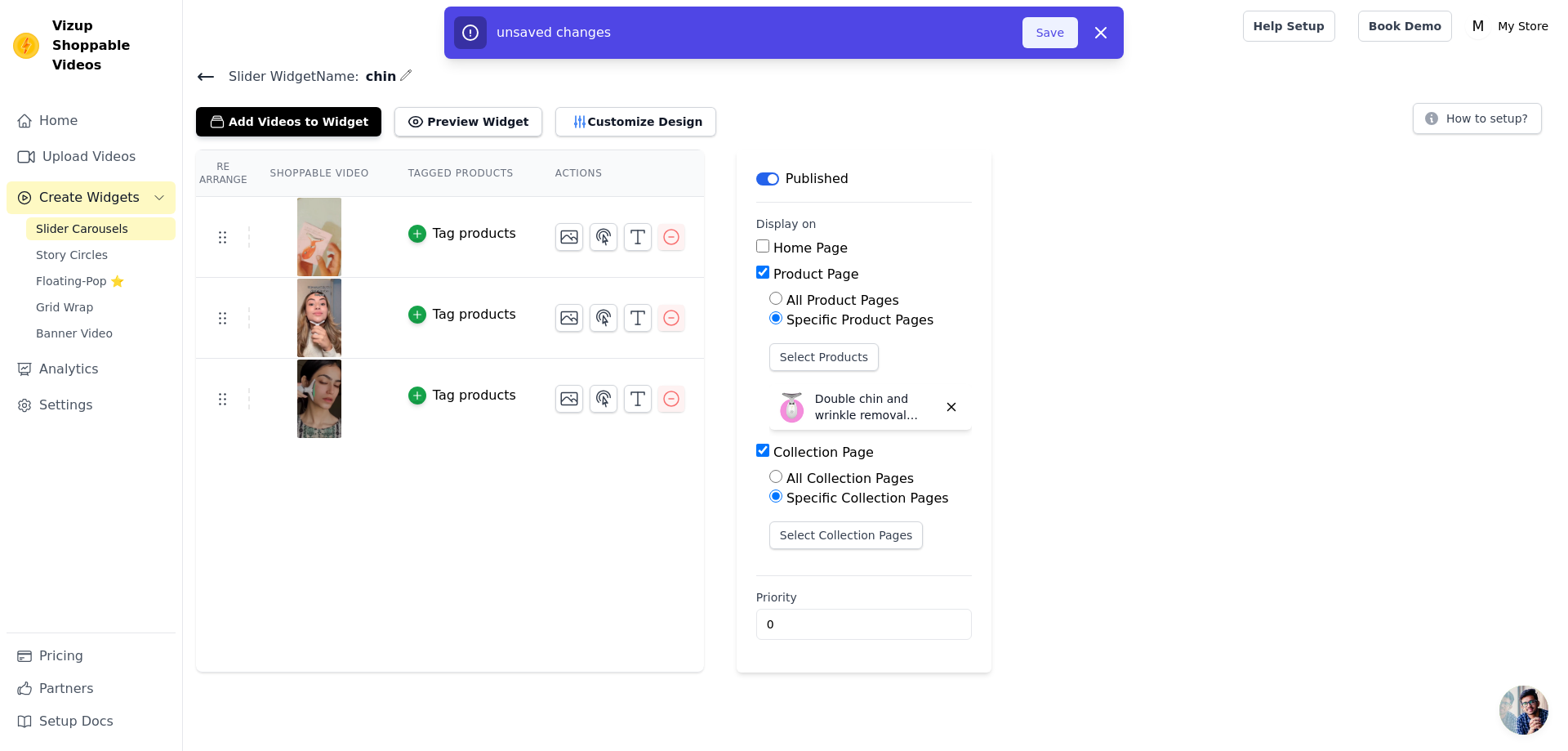
click at [1058, 38] on button "Save" at bounding box center [1050, 32] width 55 height 31
click at [1057, 37] on button "Save" at bounding box center [1050, 32] width 55 height 31
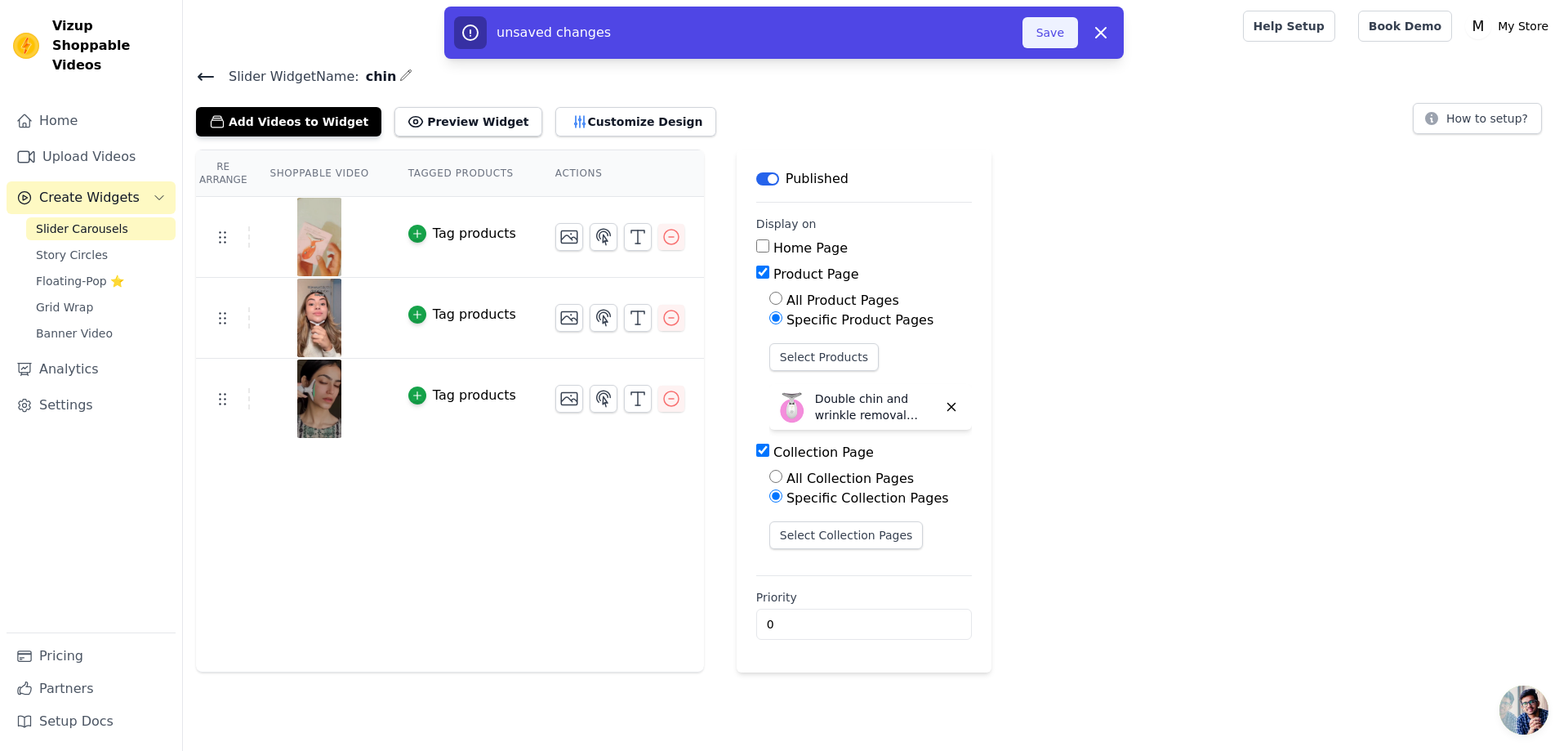
click at [1057, 37] on button "Save" at bounding box center [1050, 32] width 55 height 31
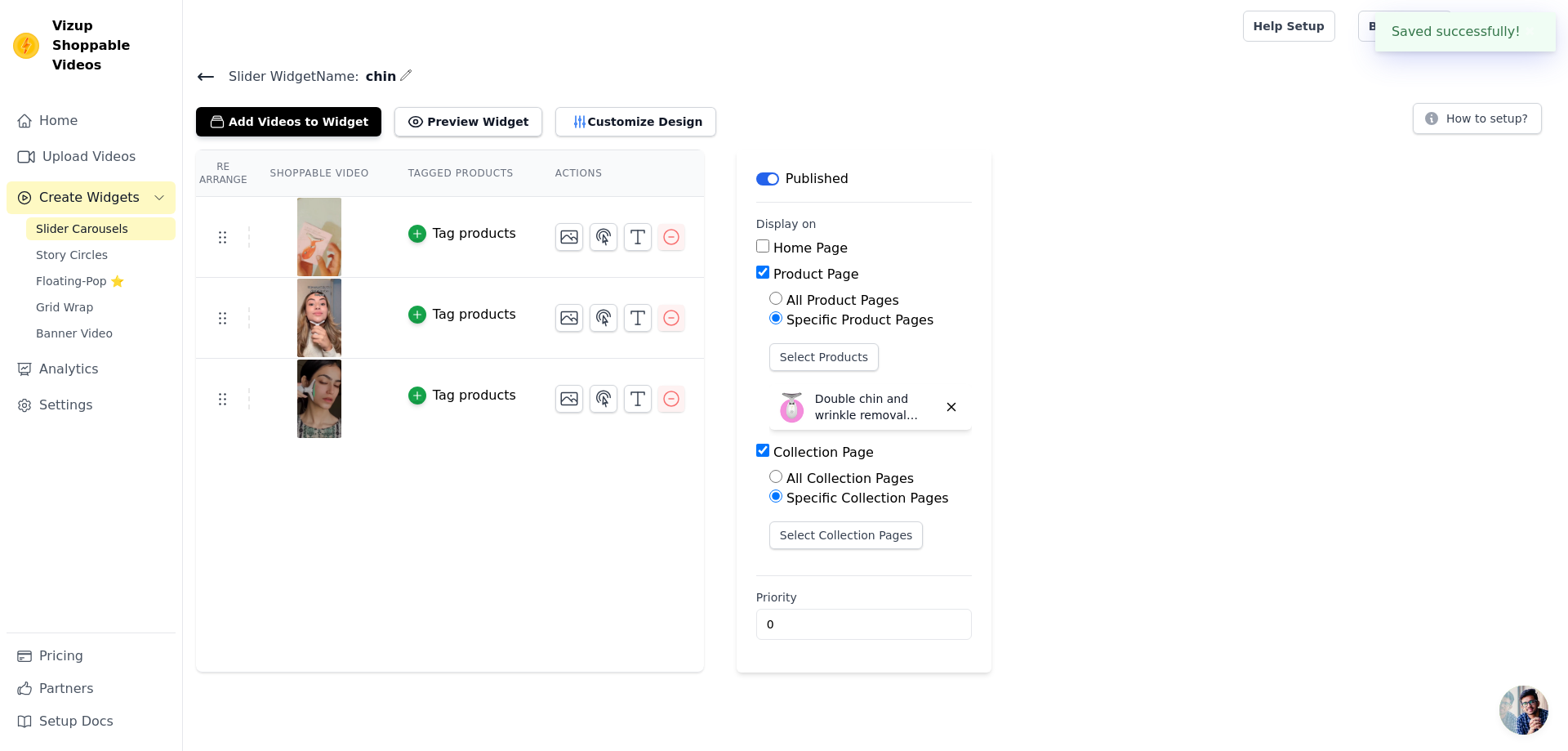
click at [1057, 37] on div at bounding box center [710, 26] width 1028 height 52
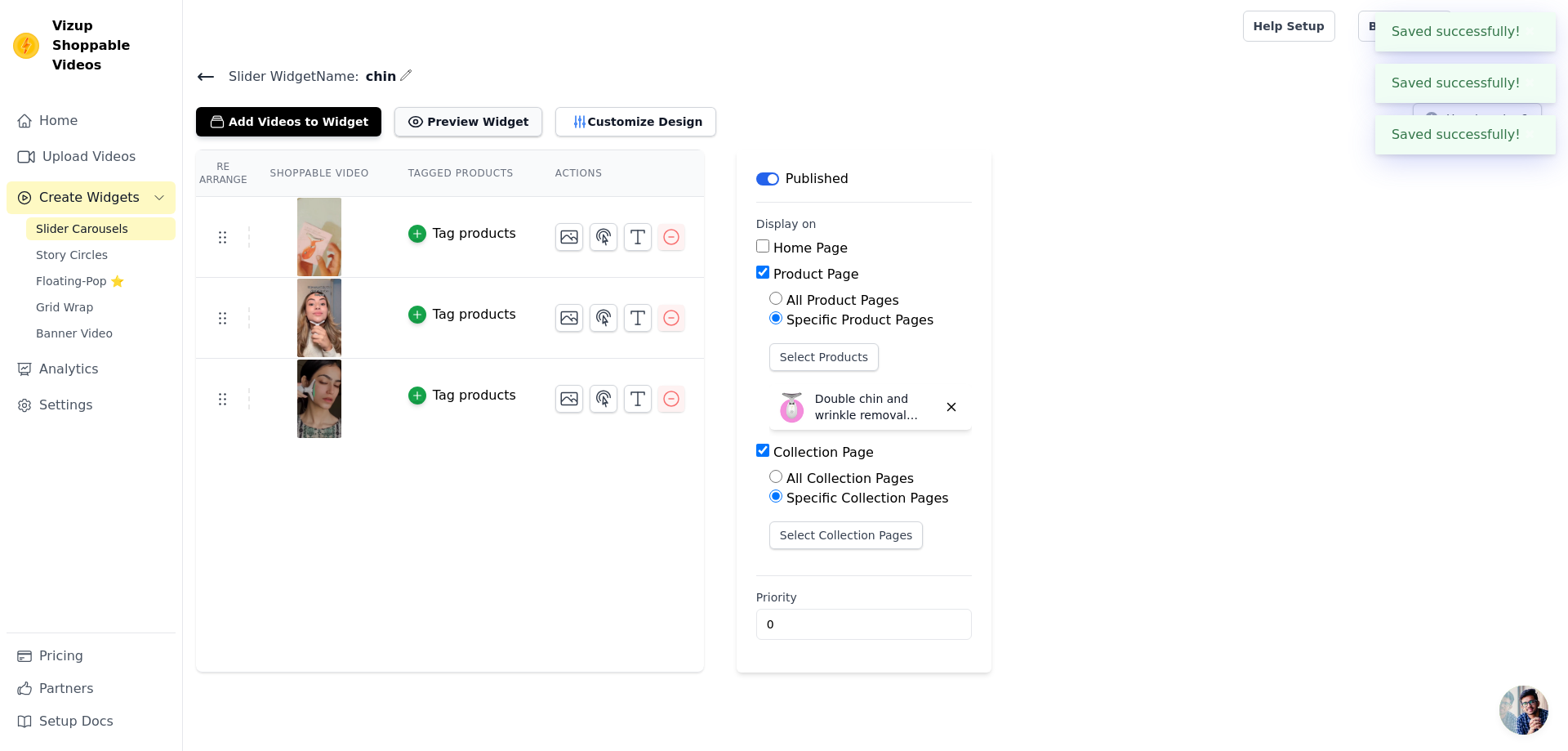
click at [471, 125] on button "Preview Widget" at bounding box center [467, 121] width 147 height 29
